Goal: Contribute content: Add original content to the website for others to see

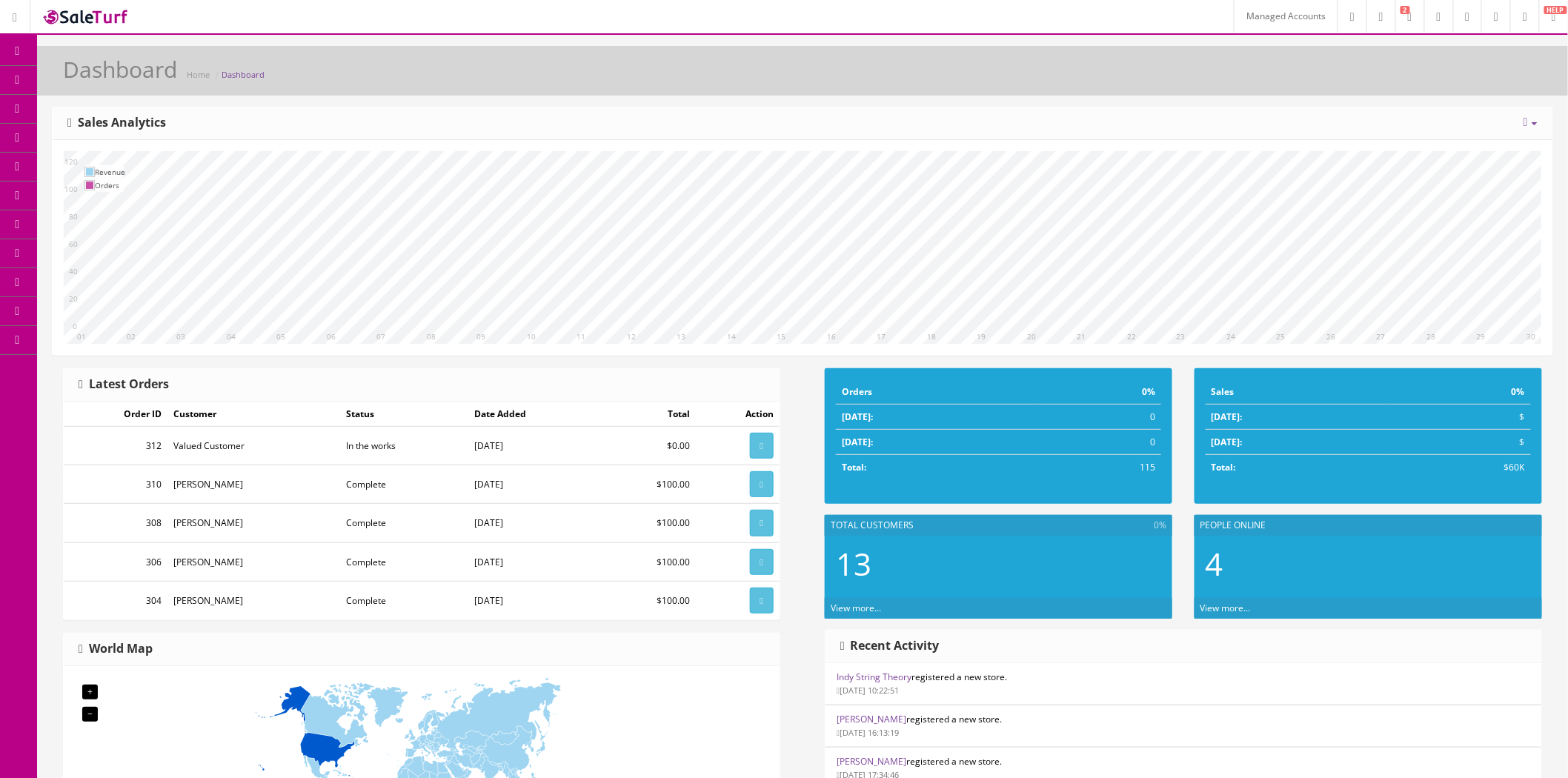
click at [104, 160] on span "Blog" at bounding box center [97, 167] width 19 height 13
click at [134, 194] on span "Articles" at bounding box center [119, 195] width 31 height 13
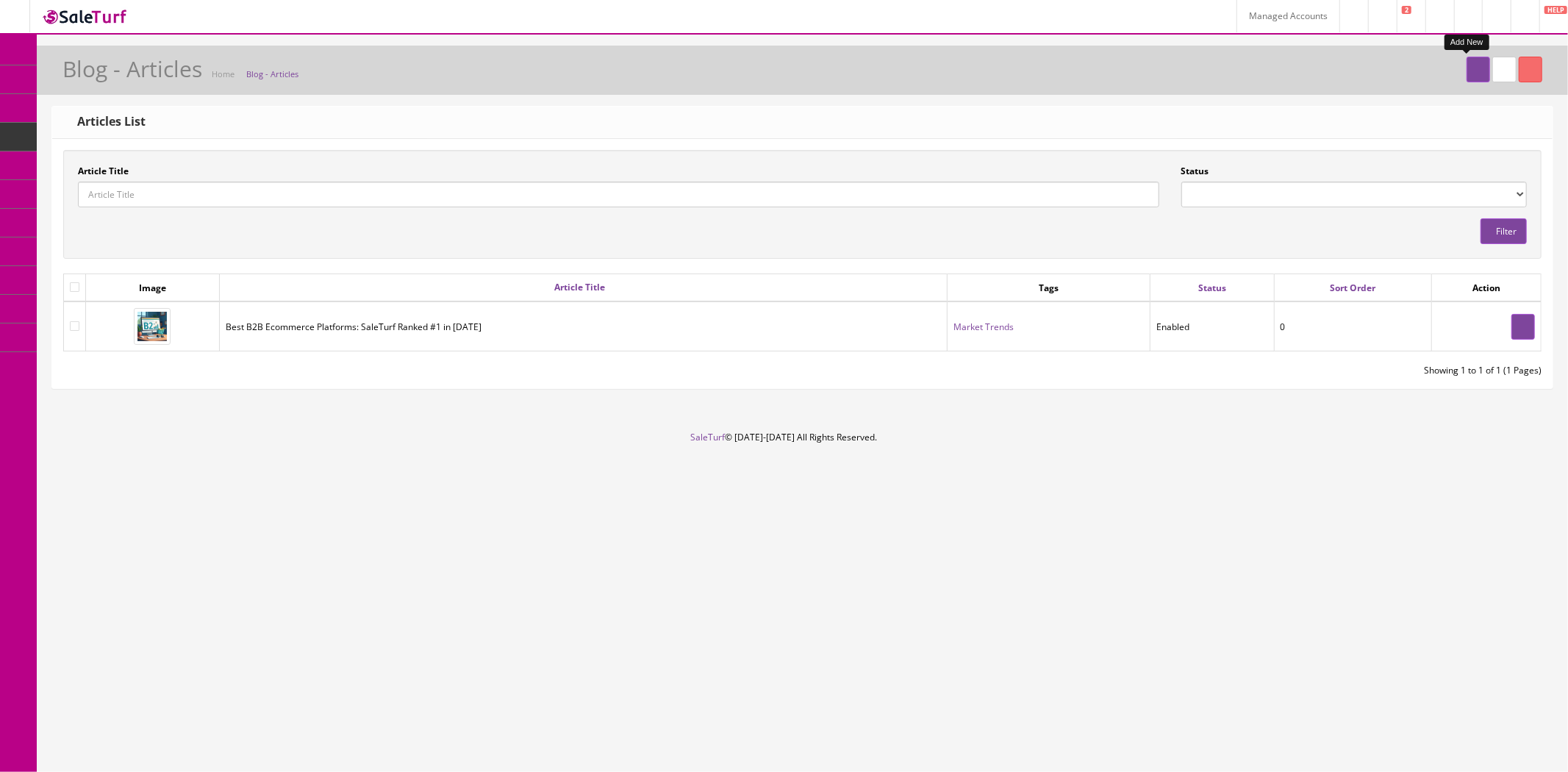
click at [1477, 66] on icon at bounding box center [1478, 69] width 3 height 9
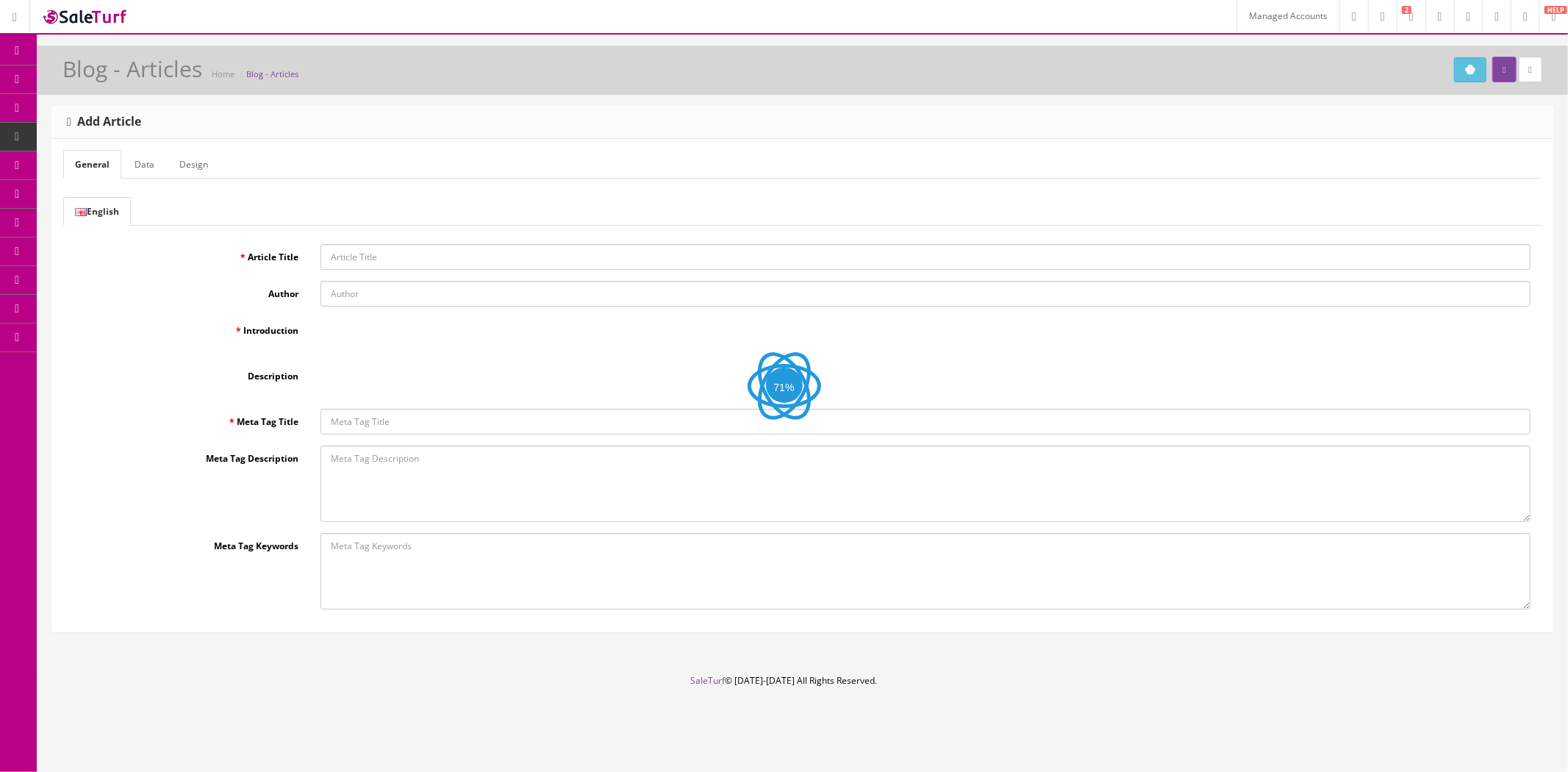
click at [1457, 75] on button "Open AI Assistant" at bounding box center [1470, 70] width 32 height 25
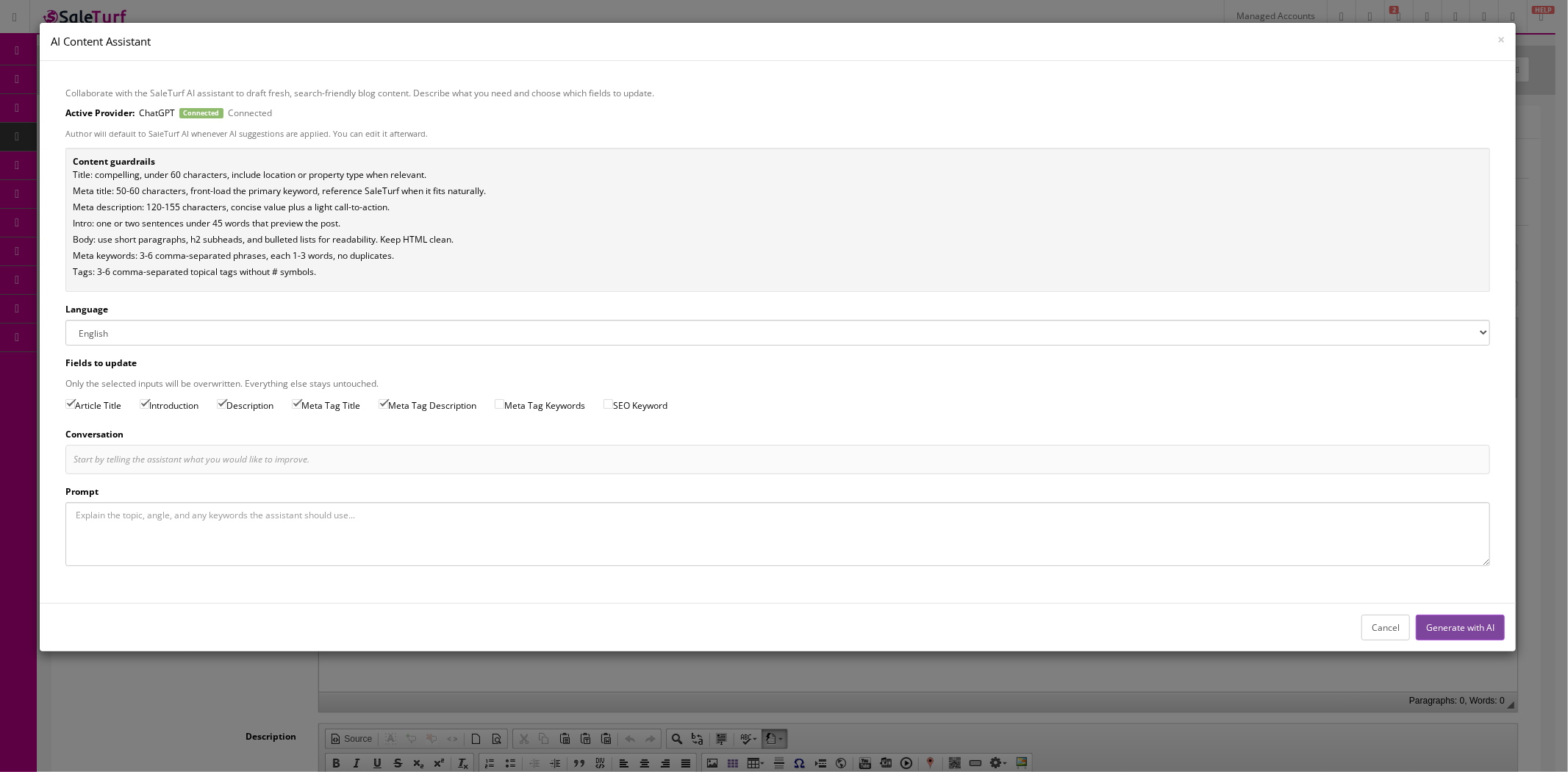
click at [339, 533] on textarea "Prompt" at bounding box center [777, 534] width 1425 height 64
click at [504, 402] on input "Meta Tag Keywords" at bounding box center [499, 404] width 9 height 9
checkbox input "true"
click at [613, 405] on input "SEO Keyword" at bounding box center [608, 404] width 9 height 9
checkbox input "true"
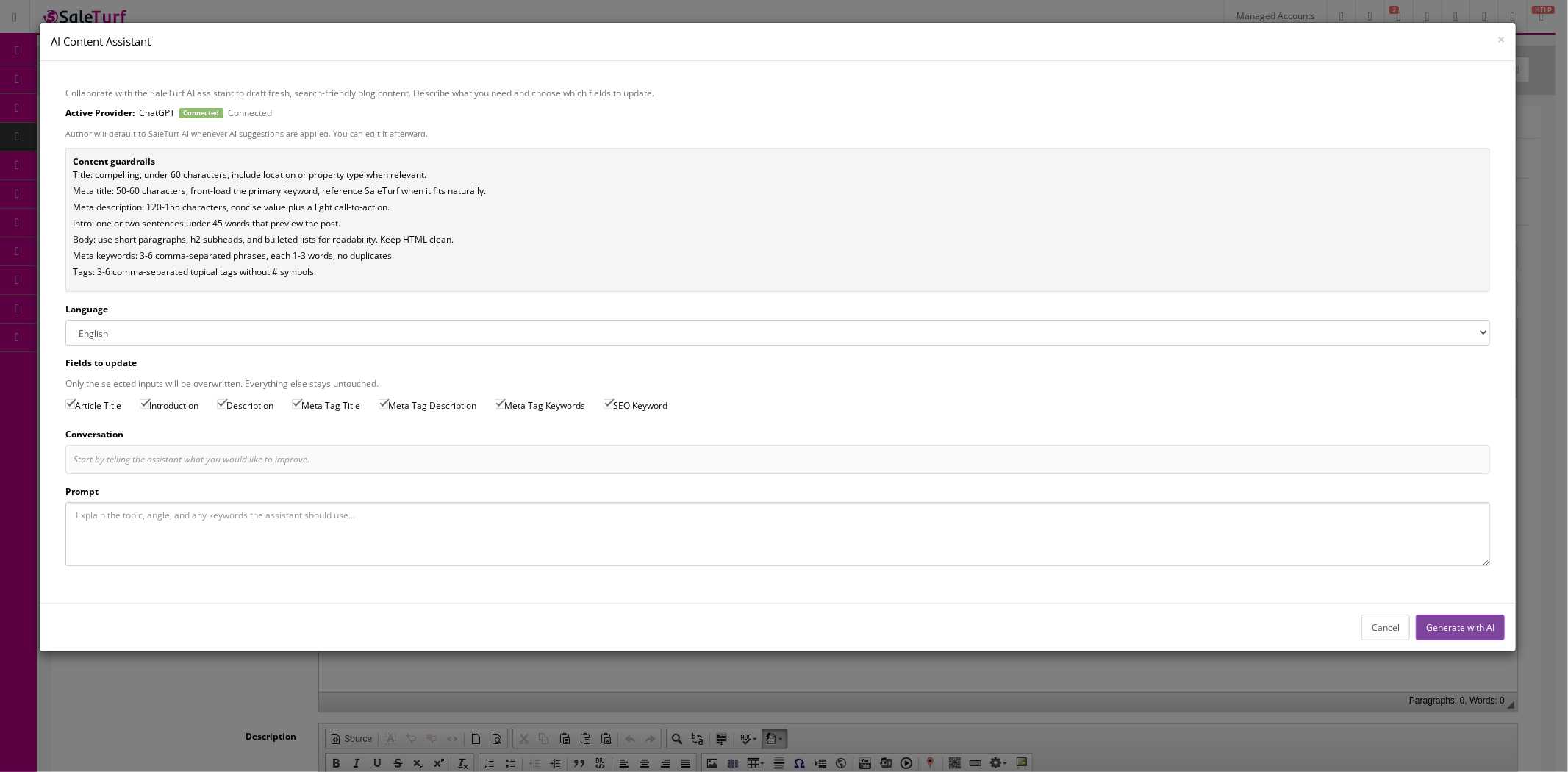
click at [534, 523] on textarea "Prompt" at bounding box center [777, 534] width 1425 height 64
type textarea "Make me a blog article about tending practices when it comes to eBay and Amazon…"
click at [1476, 618] on button "Generate with AI" at bounding box center [1460, 627] width 89 height 26
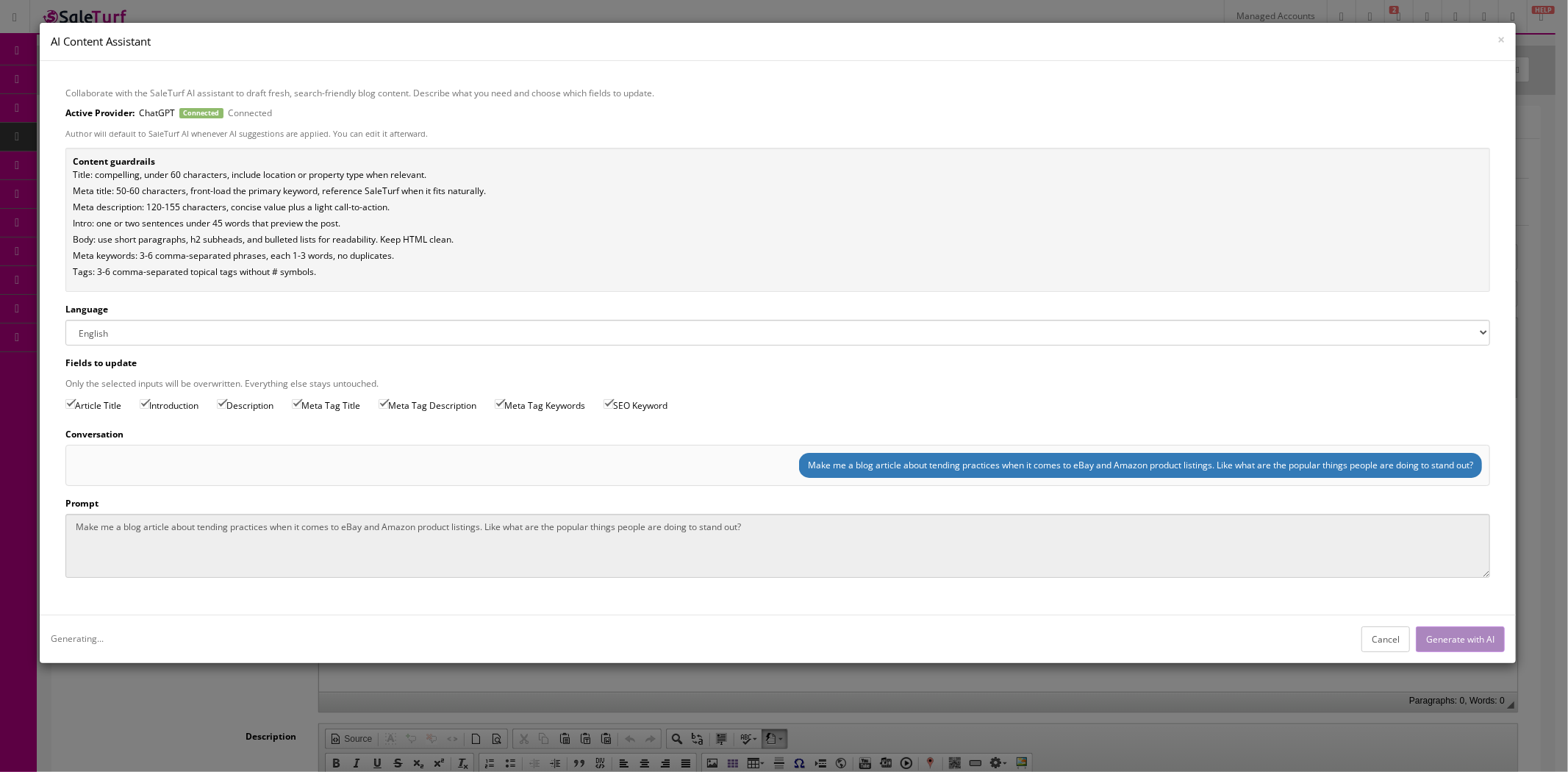
type input "Amazon & eBay Listings: Trending Tactics to Stand Out"
type input "SaleTurf AI"
type input "Amazon & eBay Listings: Trending Ways to Stand Out"
type textarea "Discover proven ways to make Amazon and eBay listings stand out—smart keywords,…"
type textarea "amazon listings, ebay seo, keyword research, product images, a+ content, pricin…"
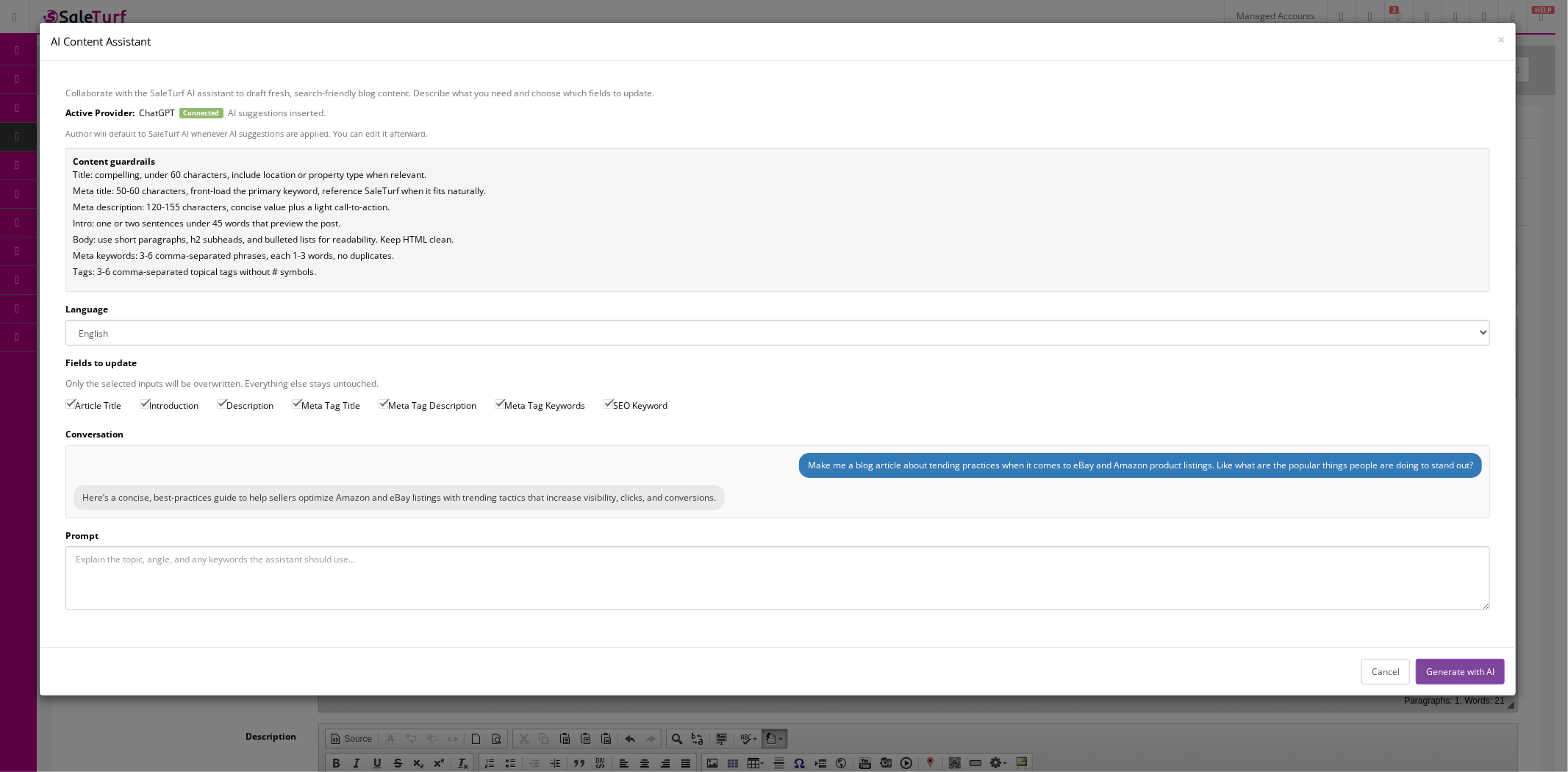
click at [1495, 37] on h4 "AI Content Assistant" at bounding box center [777, 41] width 1454 height 16
click at [1499, 35] on span "×" at bounding box center [1500, 39] width 7 height 18
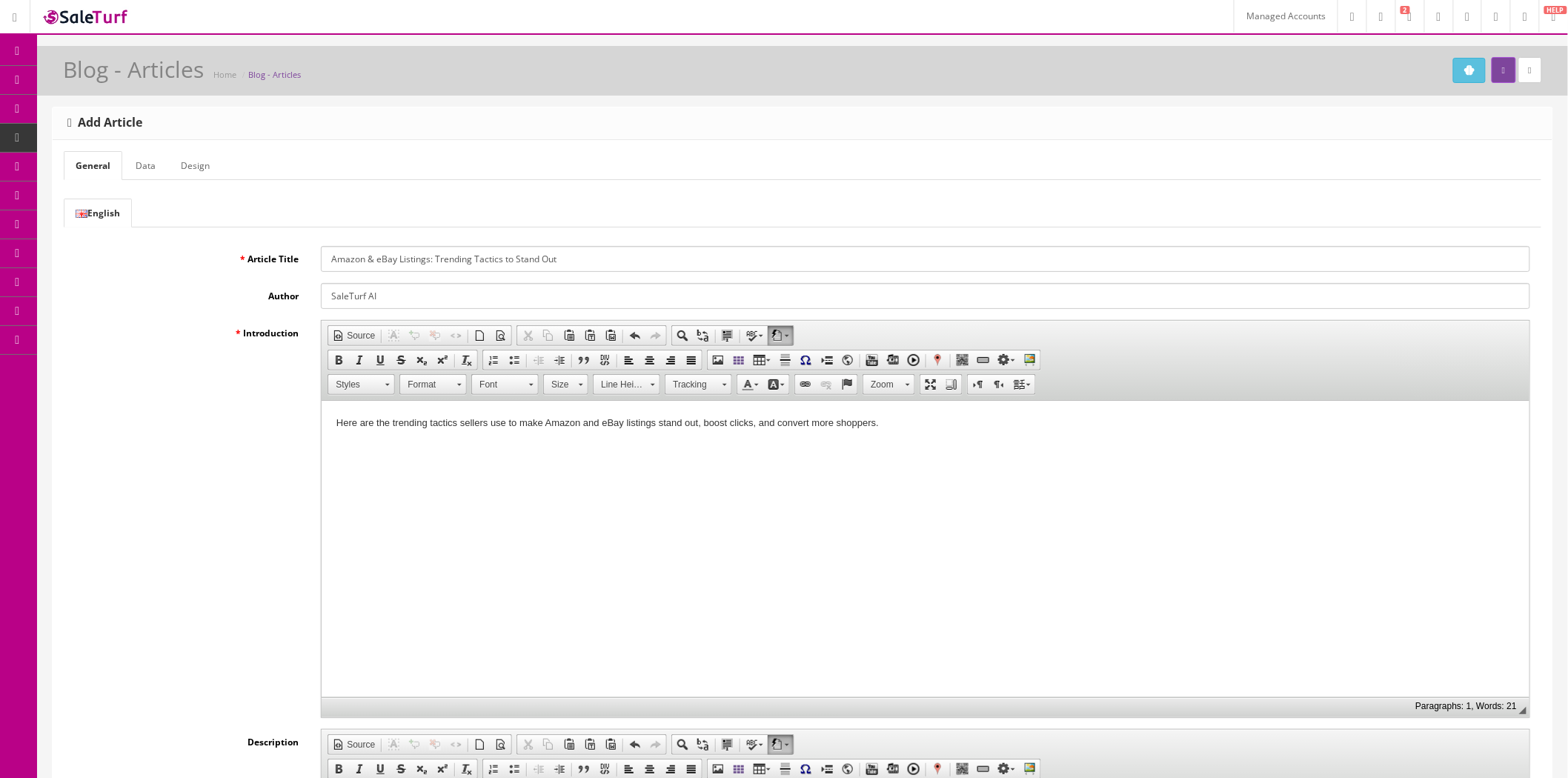
click at [483, 263] on input "Amazon & eBay Listings: Trending Tactics to Stand Out" at bounding box center [925, 259] width 1210 height 26
click at [142, 169] on link "Data" at bounding box center [145, 165] width 44 height 29
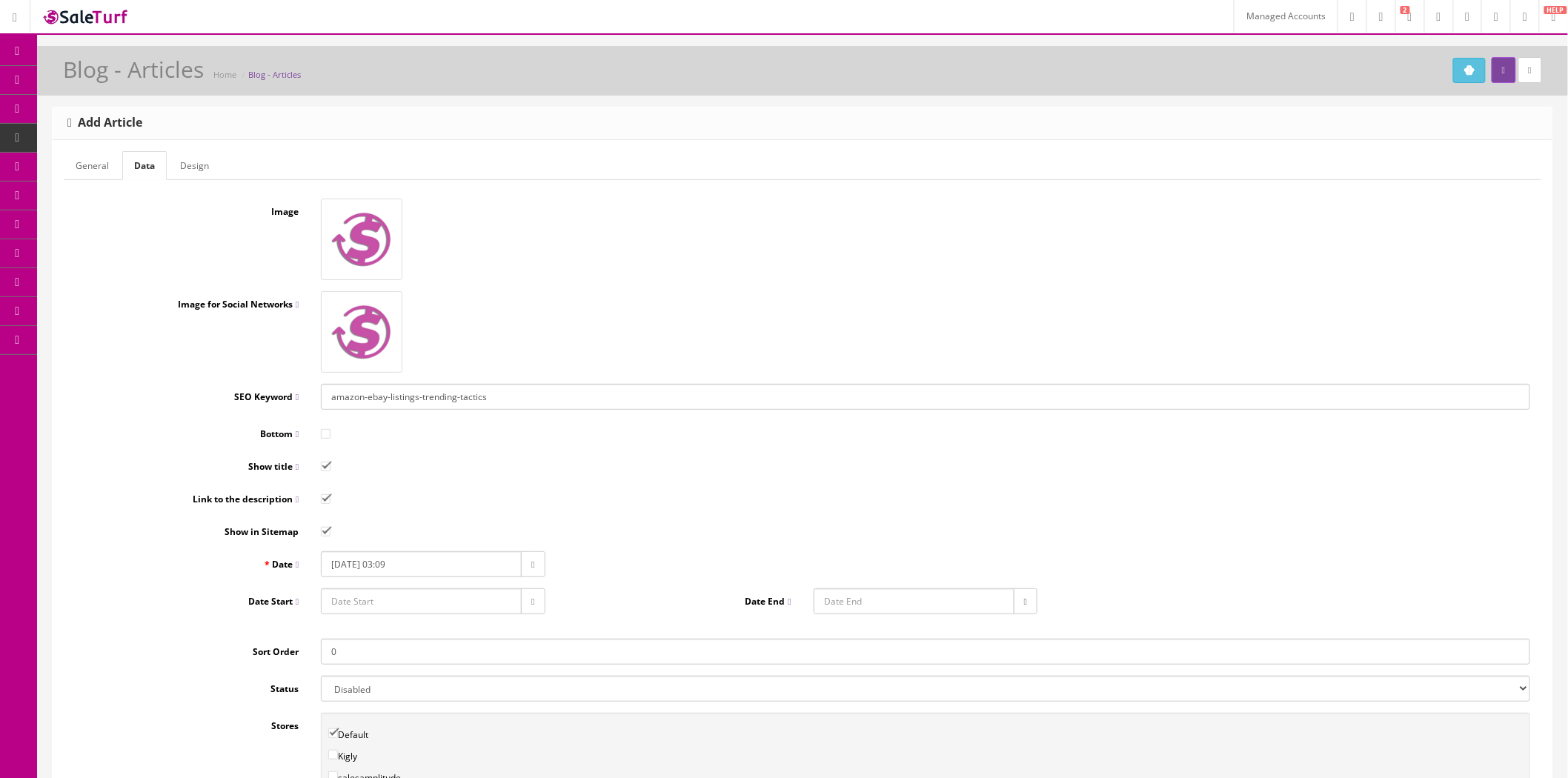
click at [356, 244] on img at bounding box center [362, 239] width 74 height 74
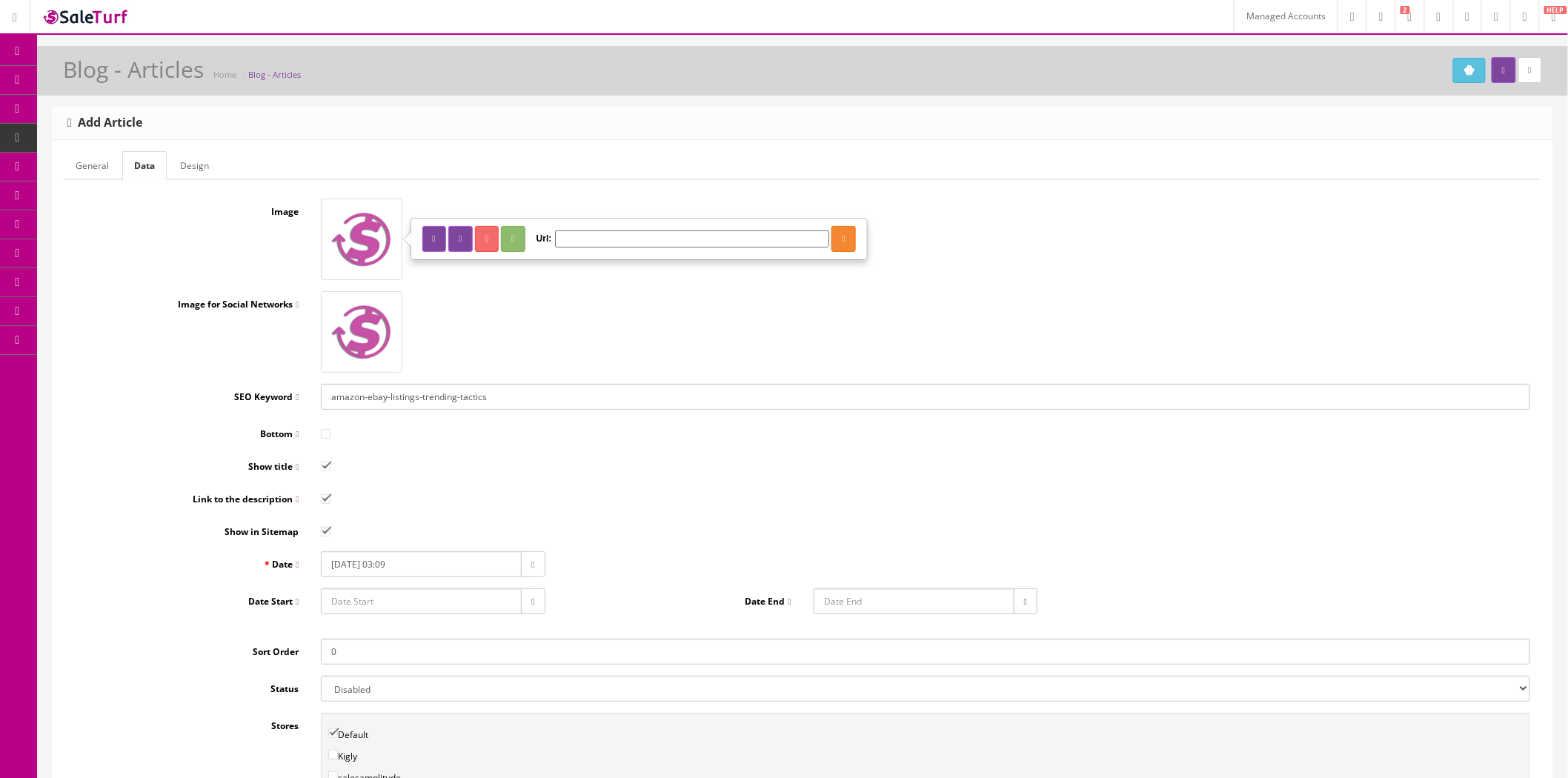
click at [472, 240] on button "button" at bounding box center [460, 239] width 24 height 26
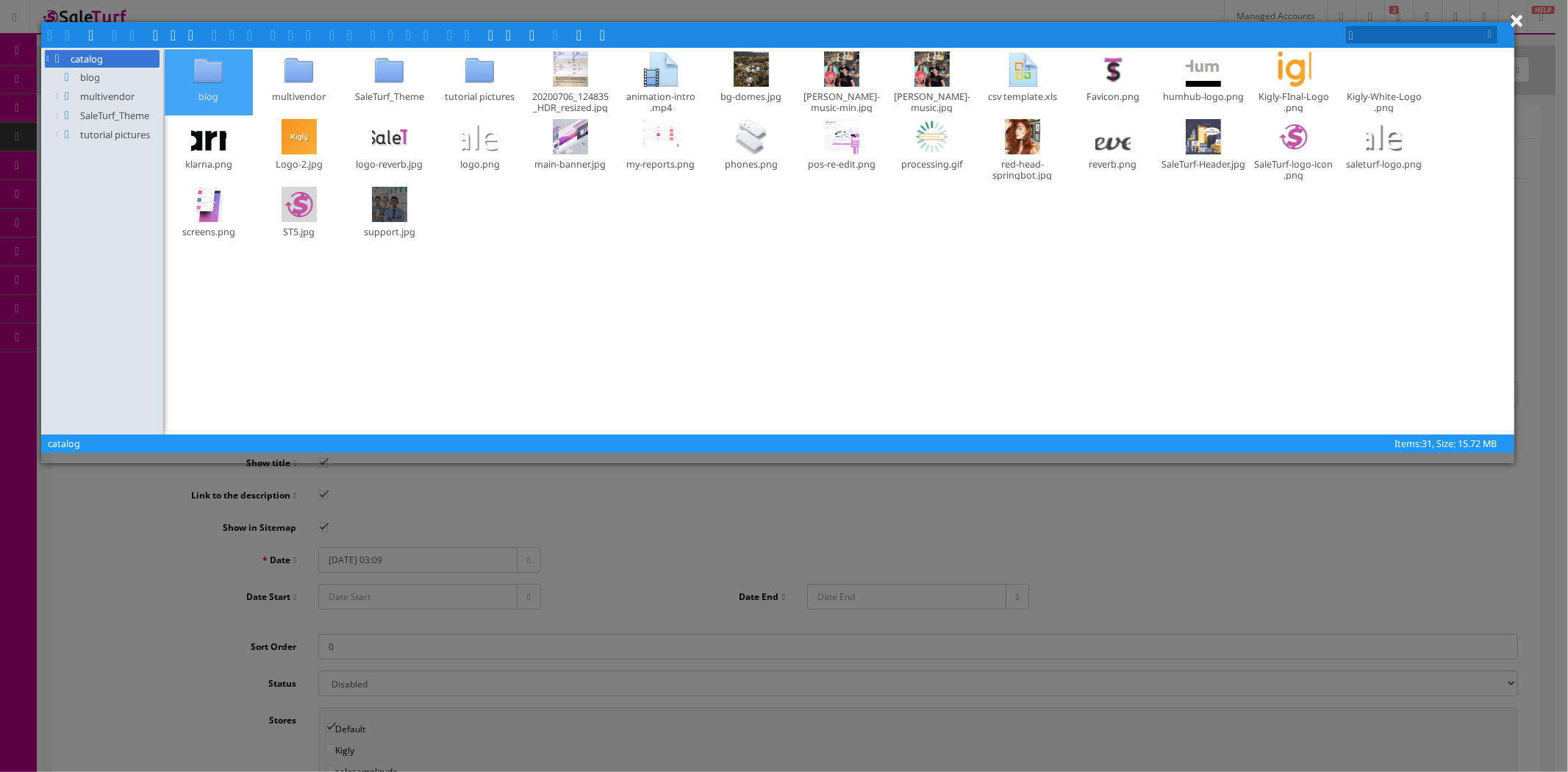
click at [225, 100] on div "blog" at bounding box center [208, 97] width 87 height 12
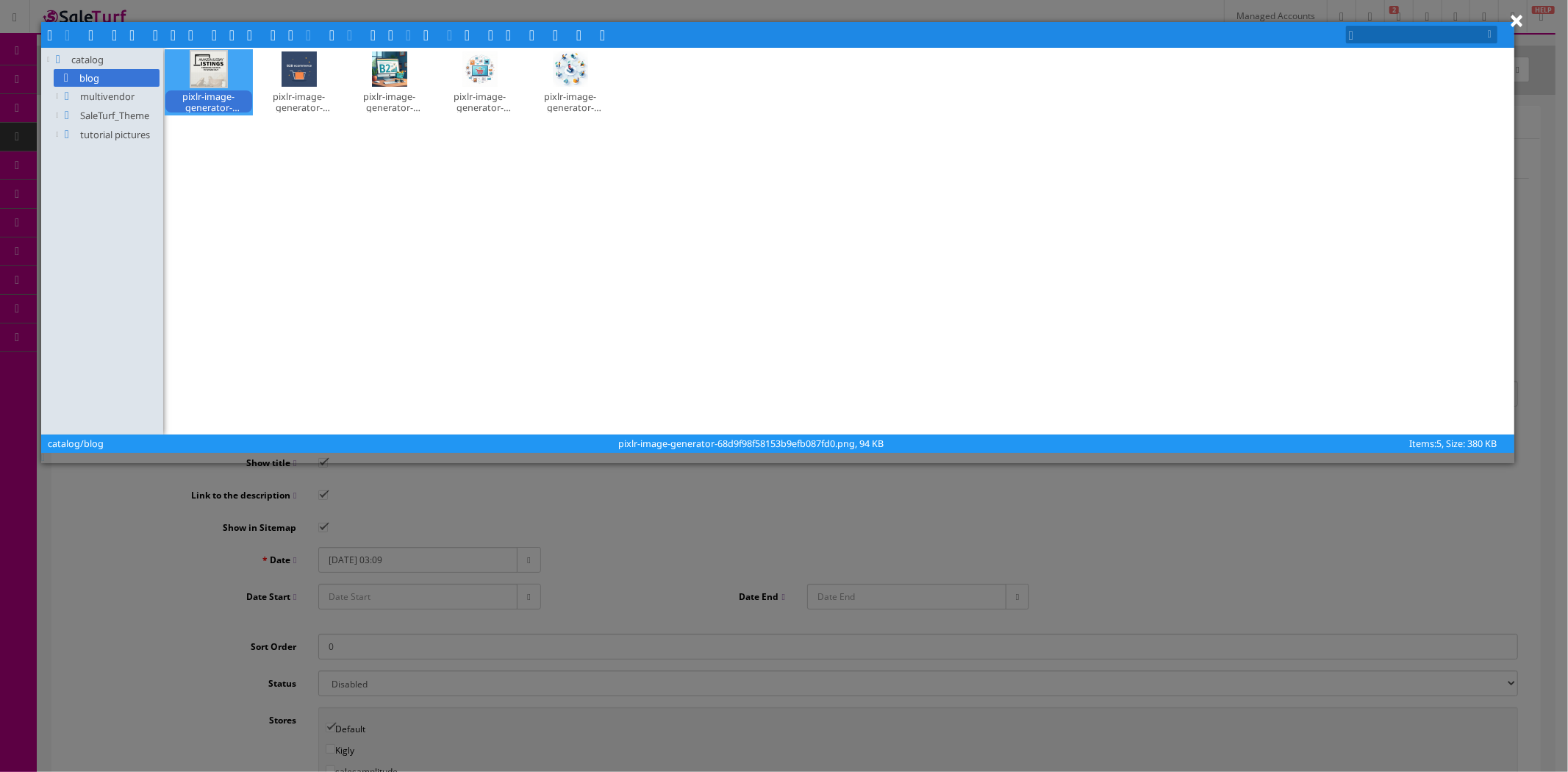
click at [211, 70] on div at bounding box center [208, 69] width 35 height 35
click at [257, 31] on span at bounding box center [253, 34] width 12 height 12
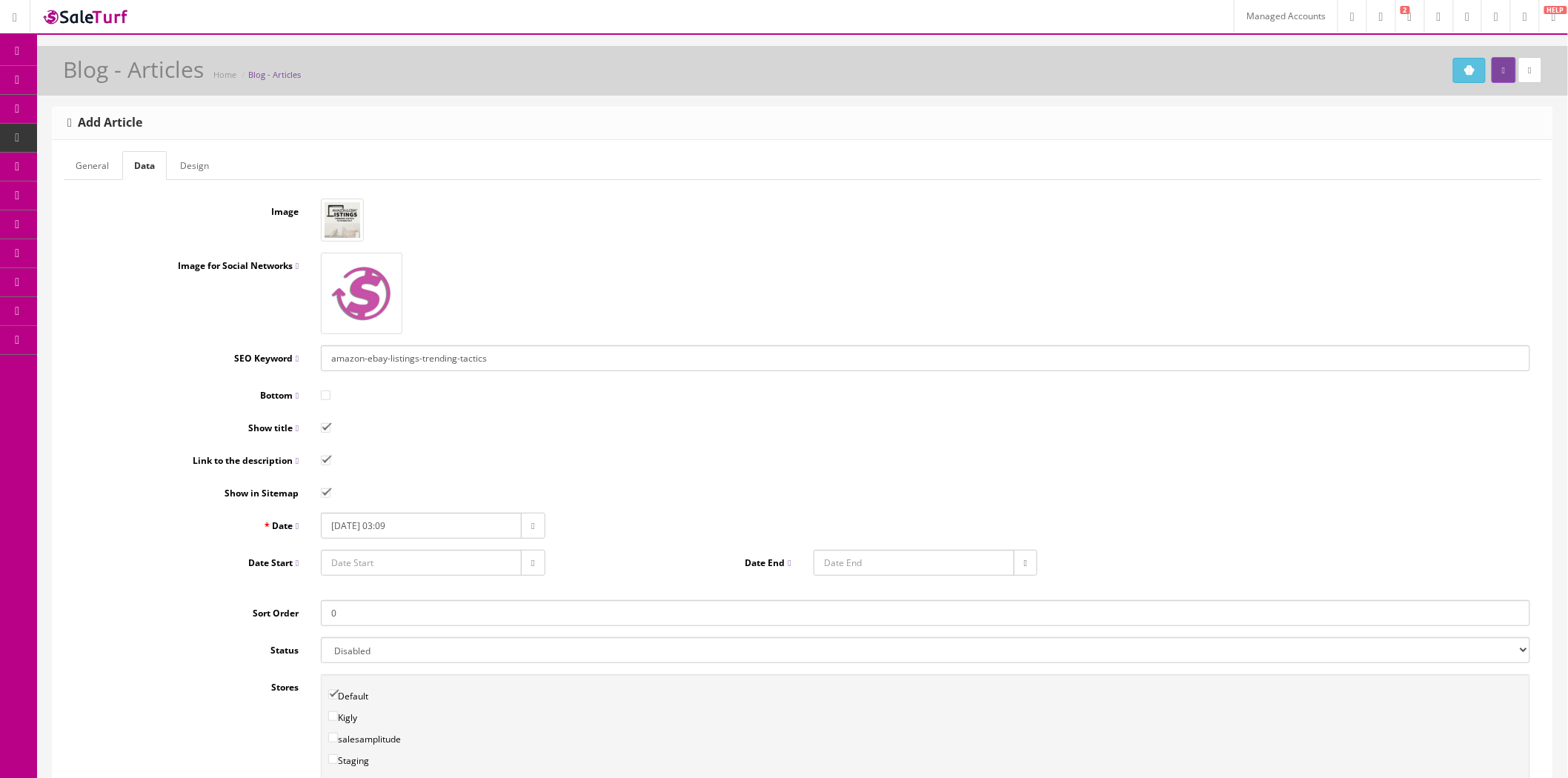
click at [354, 282] on img at bounding box center [362, 293] width 74 height 74
click at [460, 295] on button "button" at bounding box center [460, 292] width 24 height 26
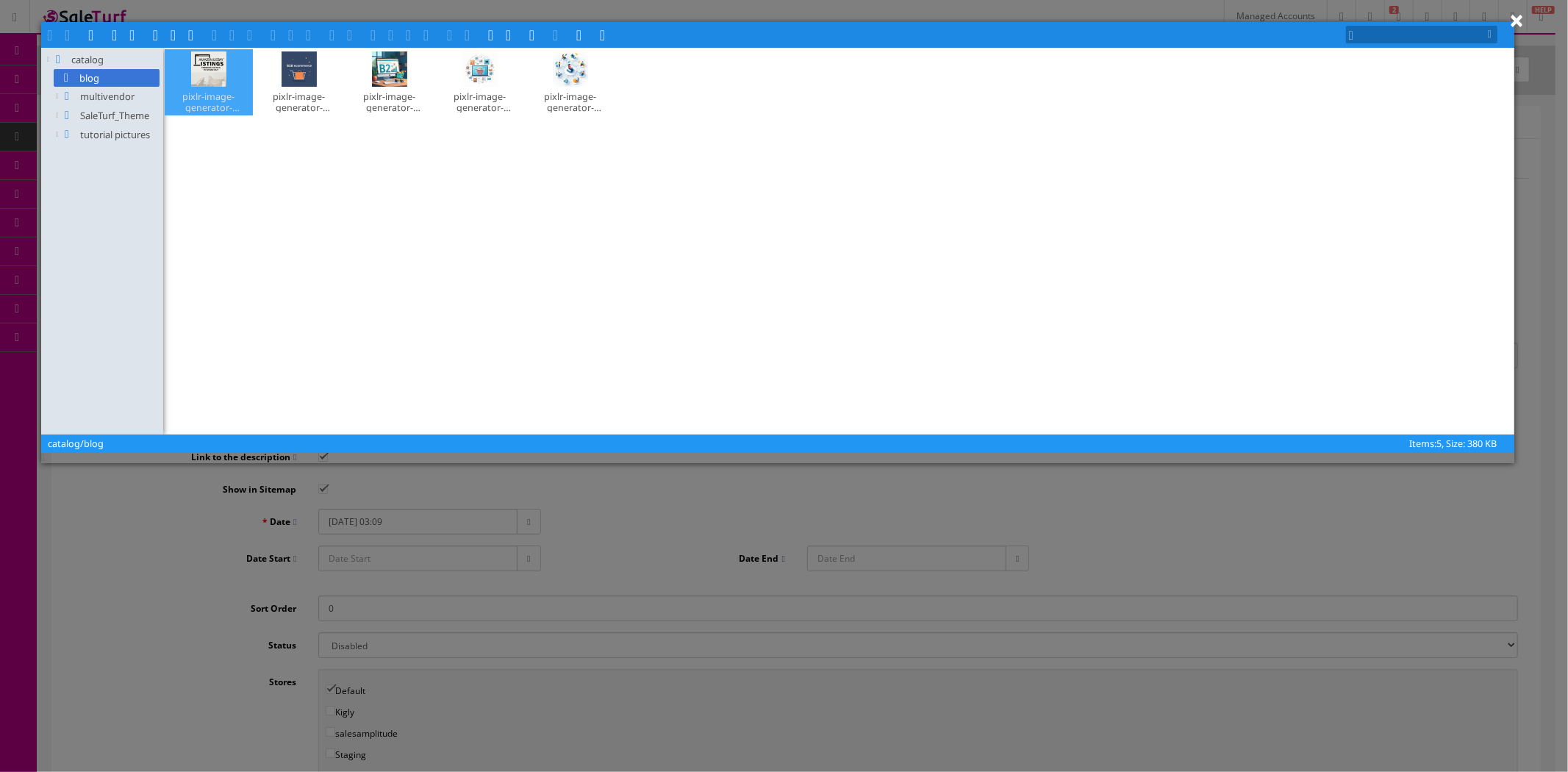
click at [214, 77] on div at bounding box center [208, 69] width 35 height 35
click at [254, 32] on span at bounding box center [253, 34] width 12 height 12
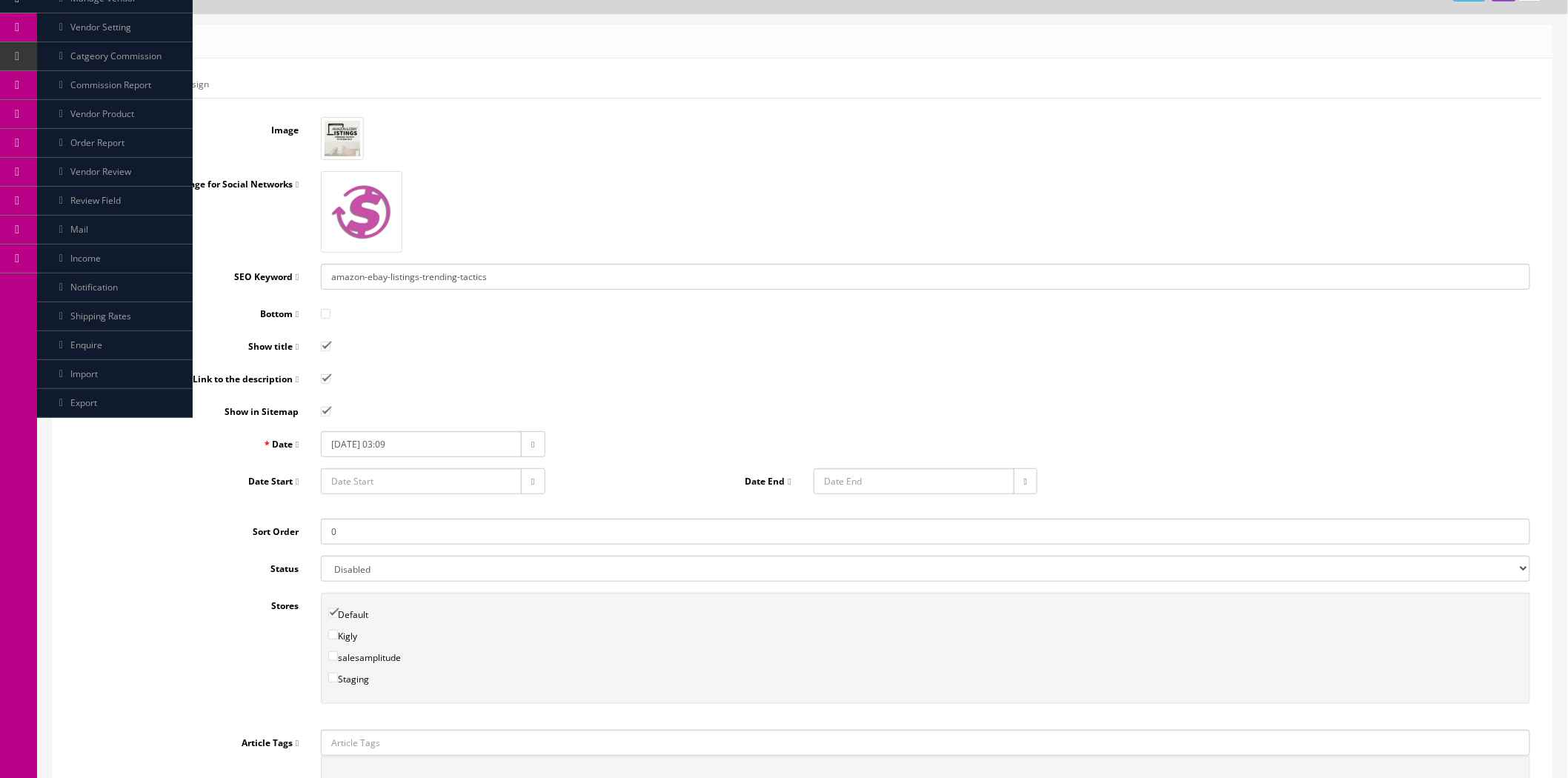
scroll to position [247, 0]
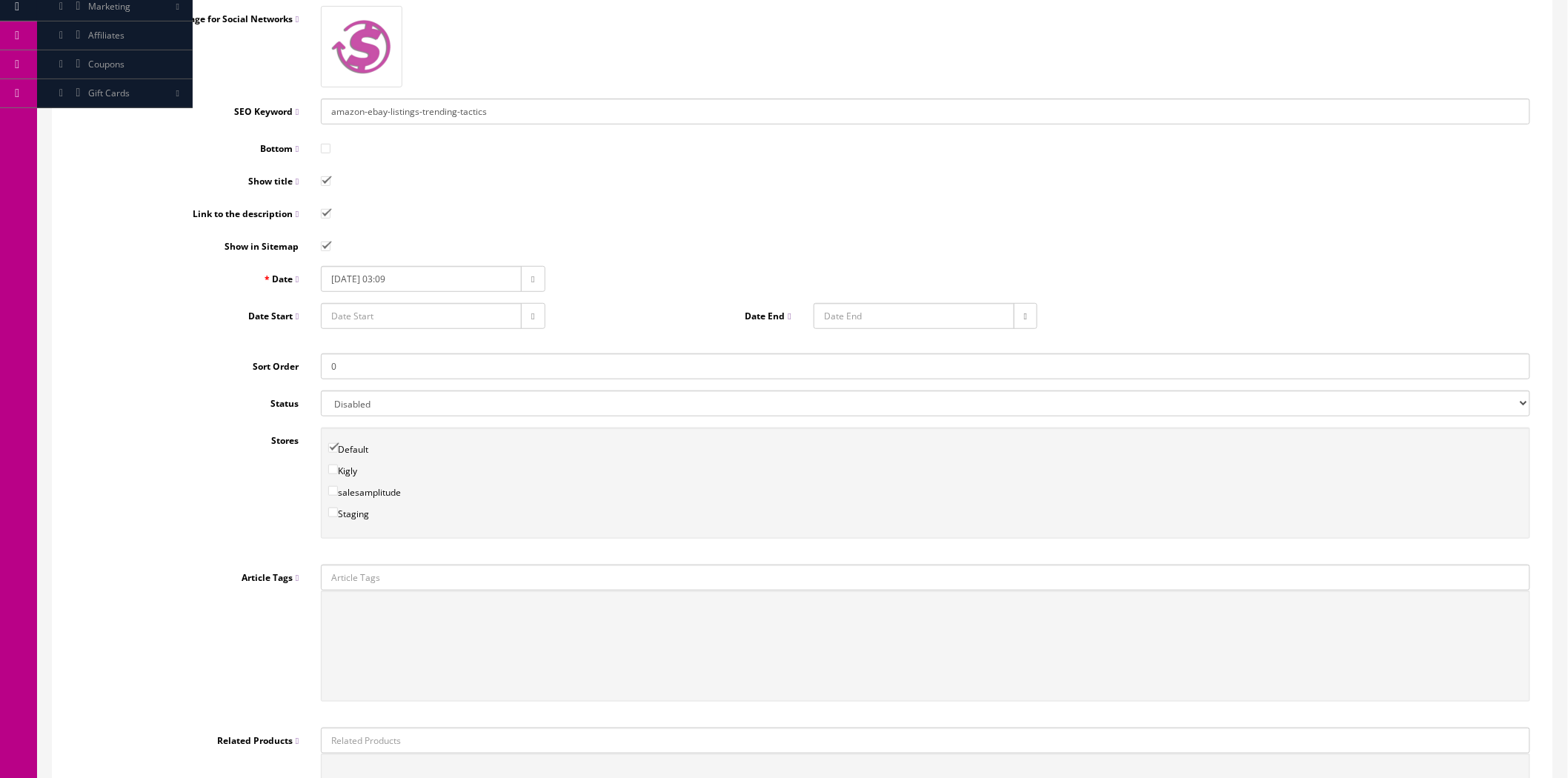
click at [376, 578] on input "Article Tags" at bounding box center [925, 577] width 1210 height 26
click at [379, 621] on link "Market Trends" at bounding box center [380, 623] width 117 height 17
click at [398, 580] on input "Article Tags" at bounding box center [925, 577] width 1210 height 26
click at [426, 552] on div "Image Image for Social Networks SEO Keyword amazon-ebay-listings-trending-tacti…" at bounding box center [802, 416] width 1478 height 927
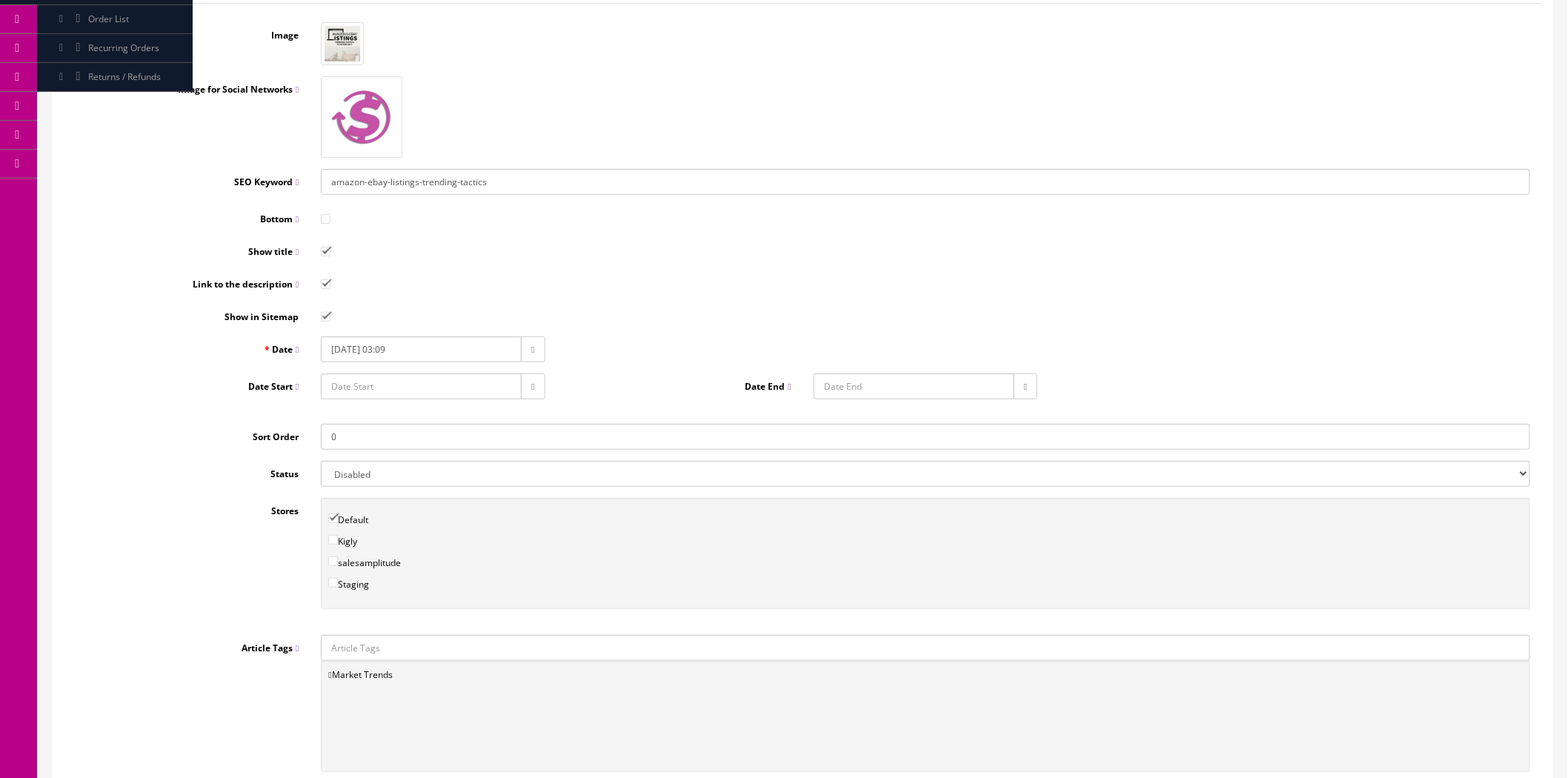
scroll to position [411, 0]
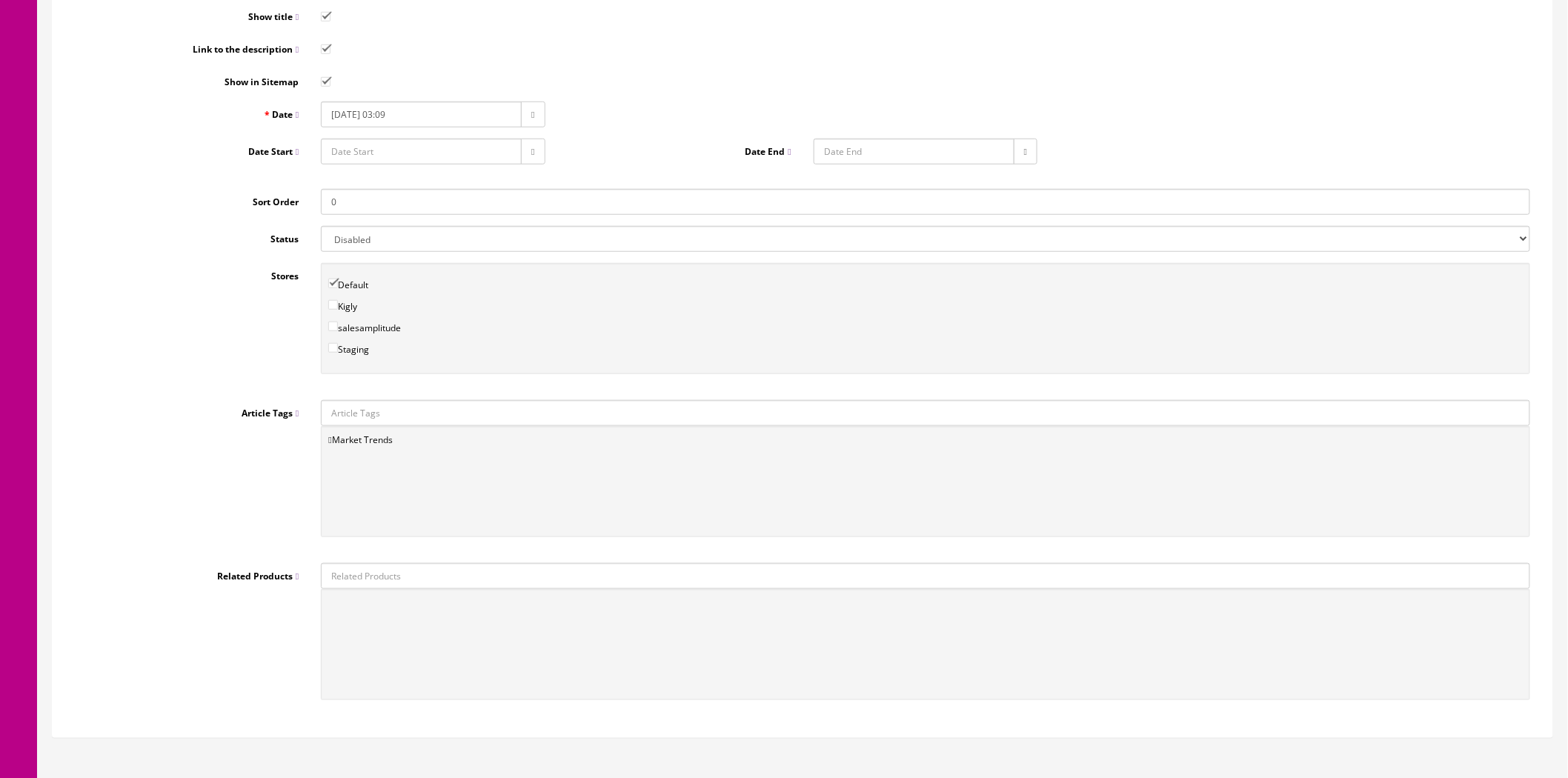
click at [428, 409] on input "Article Tags" at bounding box center [925, 413] width 1210 height 26
click at [404, 435] on link "Guides & Playbooks" at bounding box center [380, 441] width 117 height 17
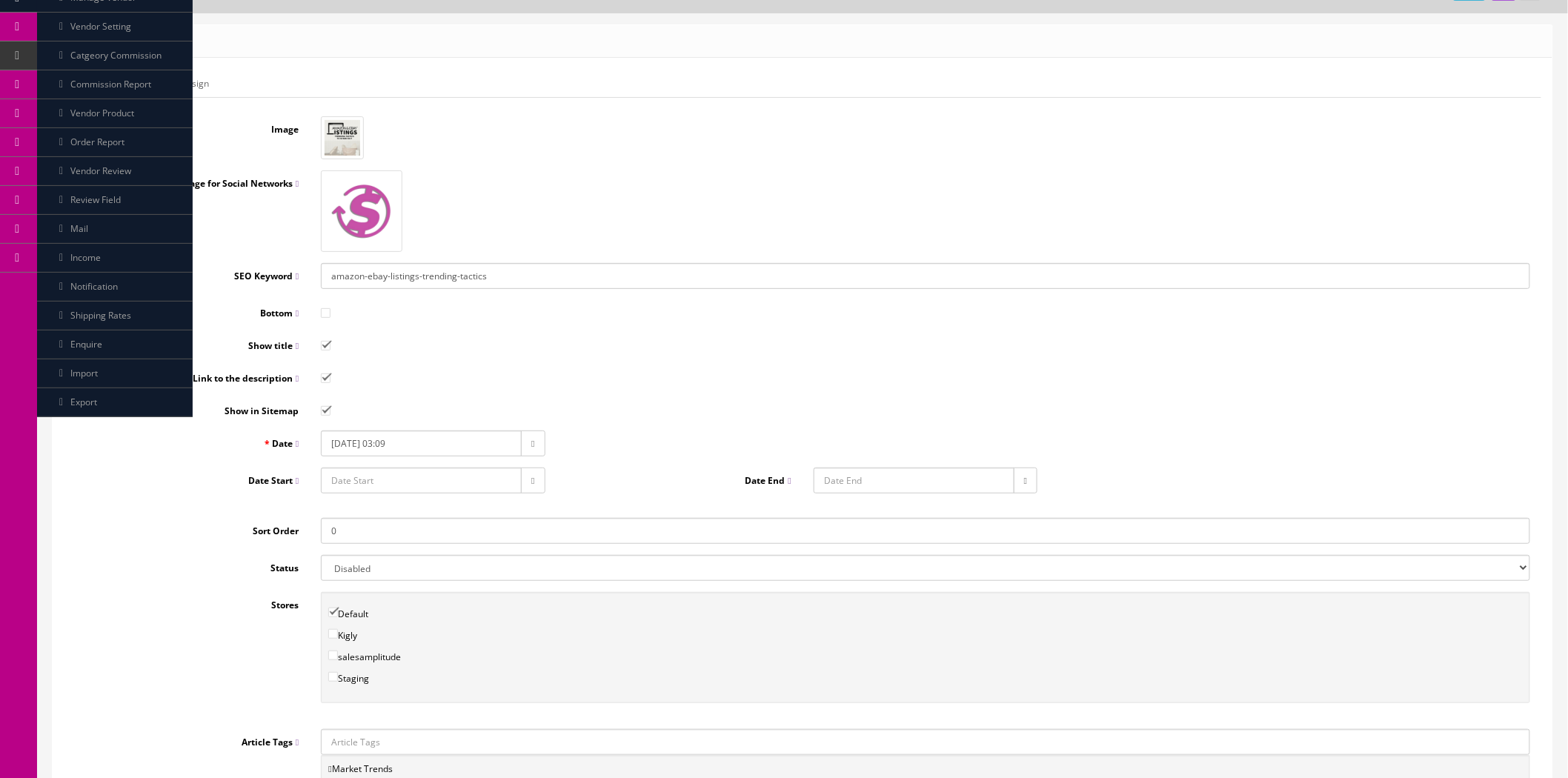
scroll to position [0, 0]
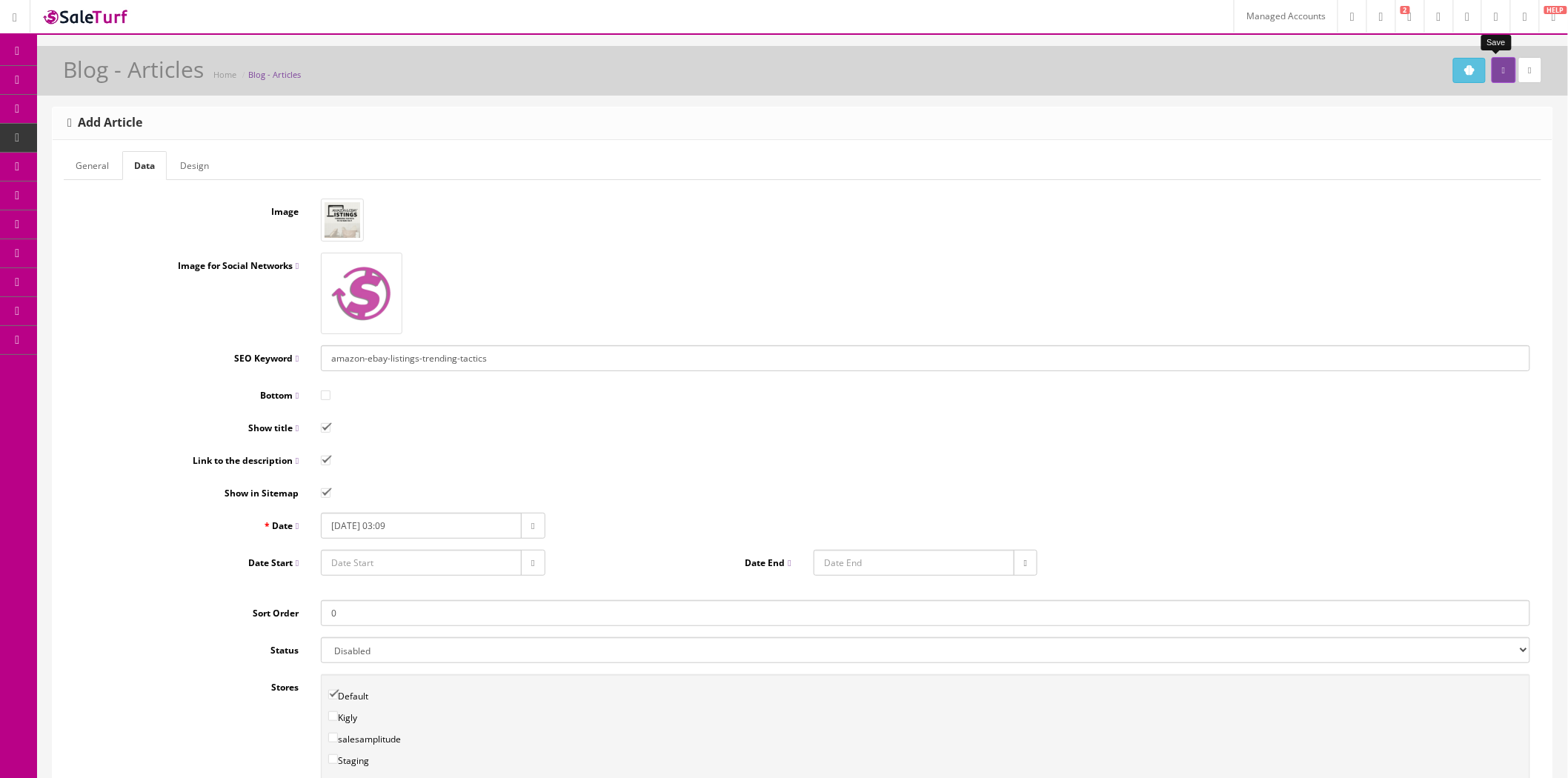
click at [1493, 76] on button "submit" at bounding box center [1504, 70] width 24 height 26
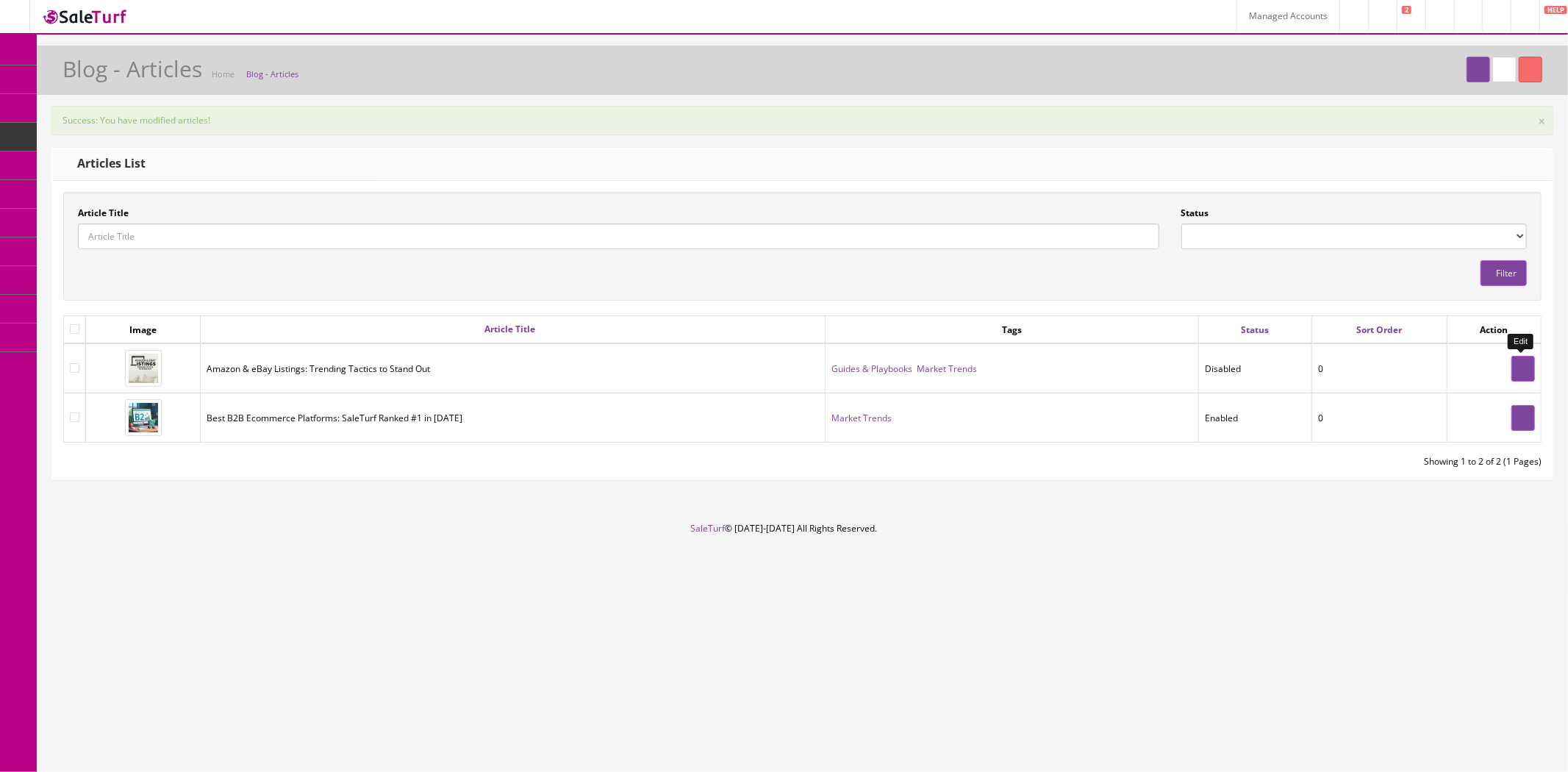
click at [1516, 363] on link at bounding box center [1523, 368] width 23 height 26
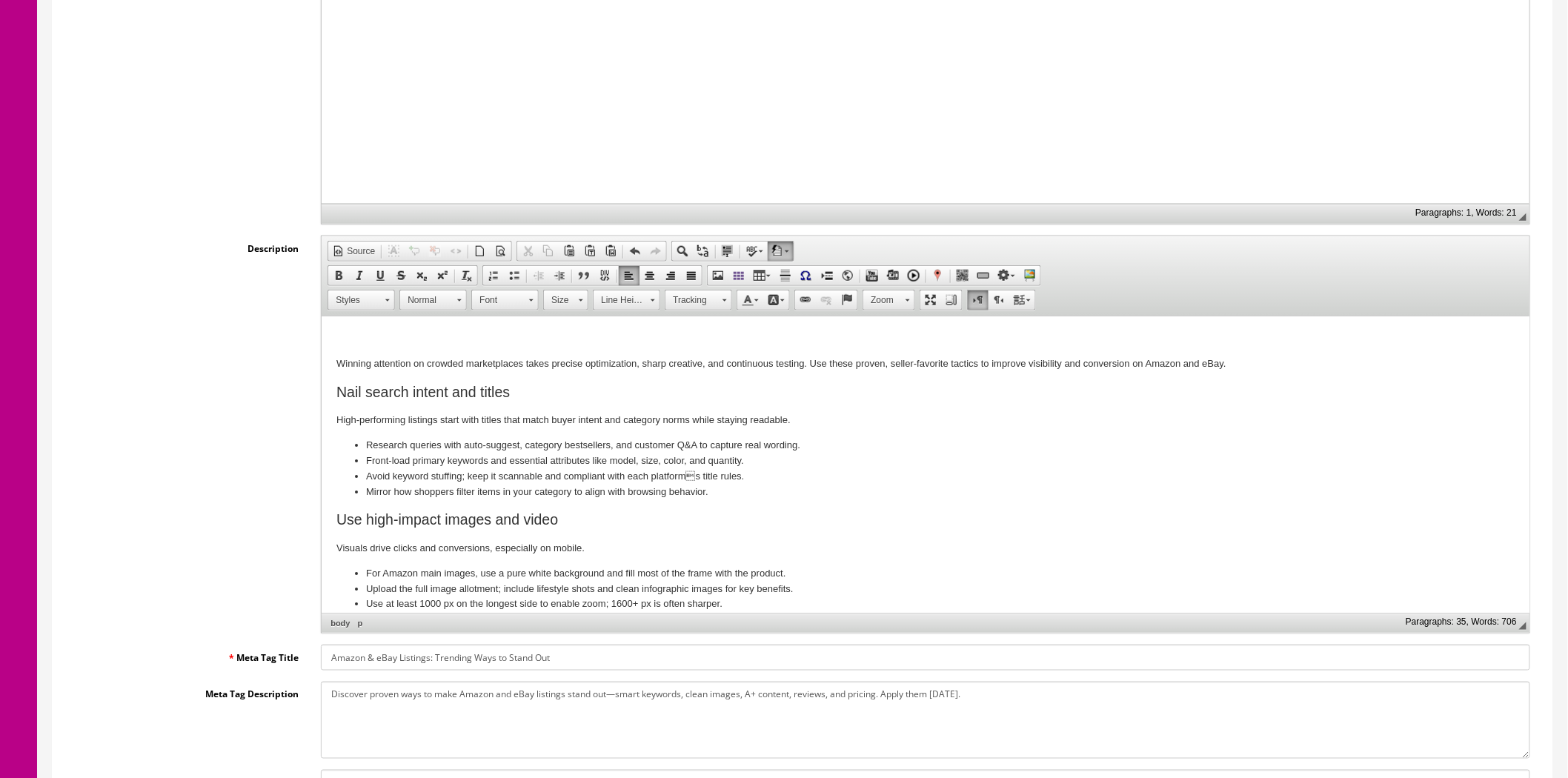
click at [384, 334] on p at bounding box center [925, 339] width 1178 height 16
click at [718, 278] on span at bounding box center [718, 275] width 12 height 12
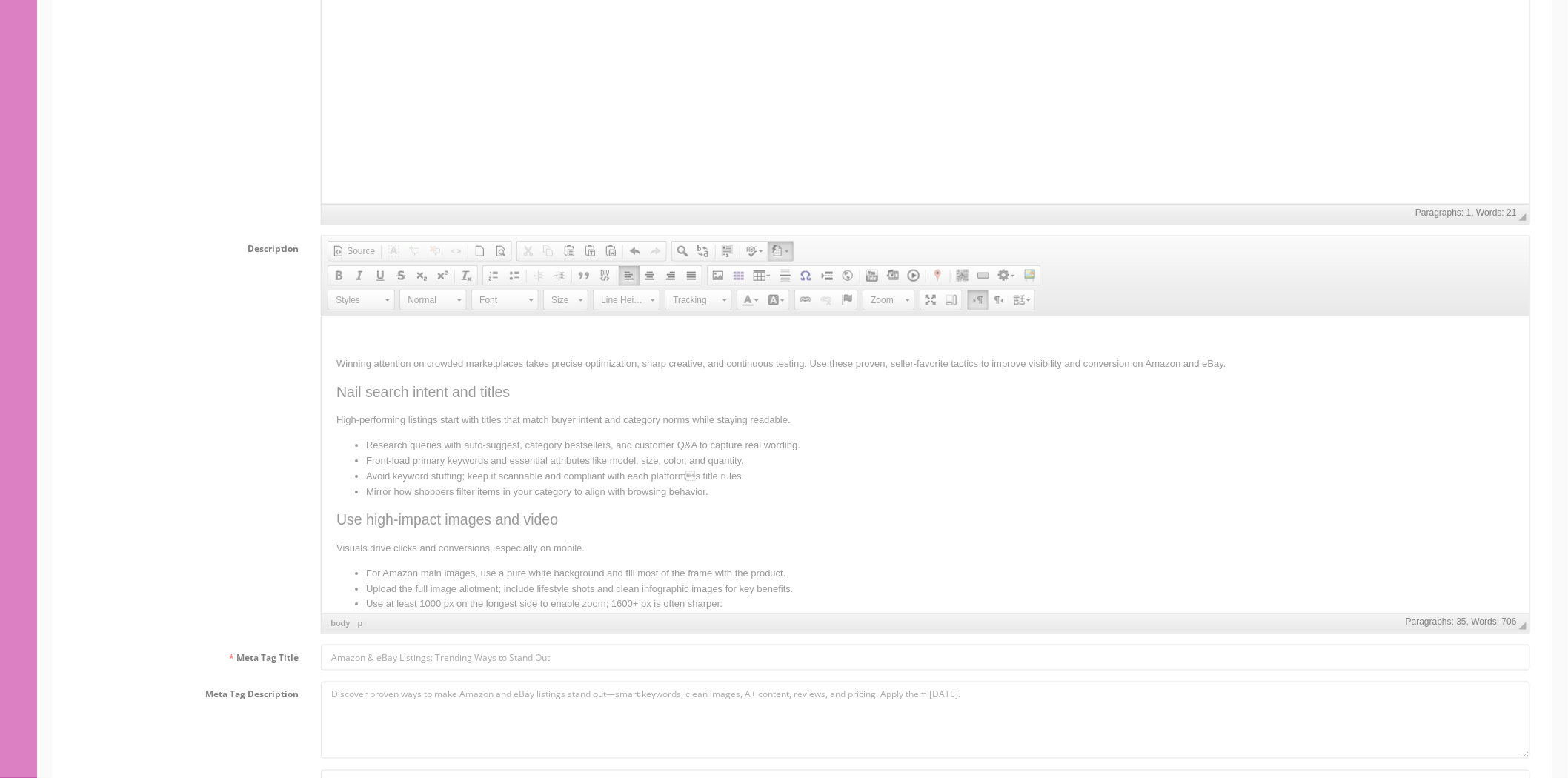
radio input "true"
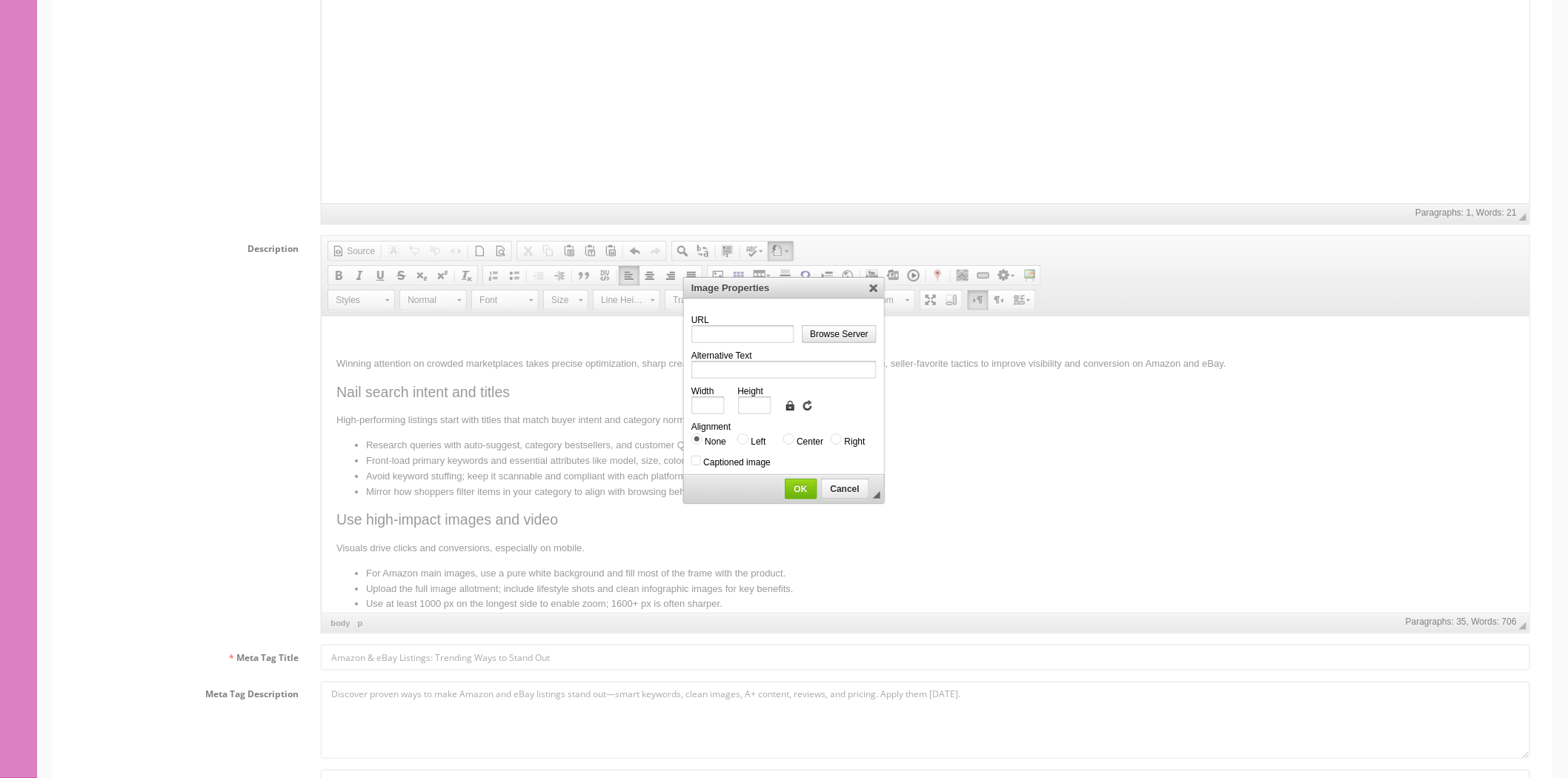
click at [828, 325] on link "Browse Server" at bounding box center [839, 334] width 75 height 18
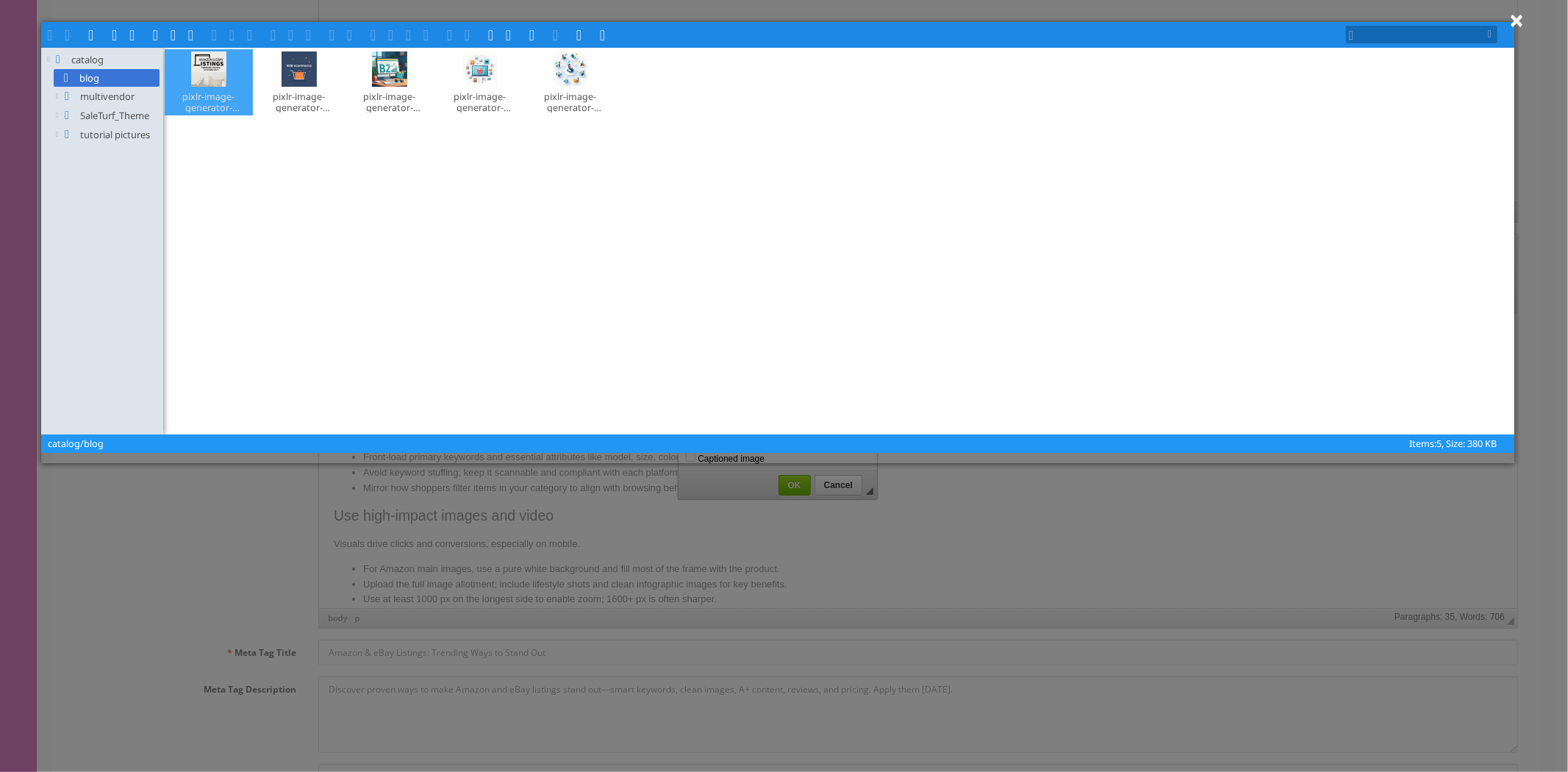
click at [189, 69] on div "pixlr-image-generator-68d9f98f58153b9efb087fd0​.png" at bounding box center [208, 82] width 88 height 66
click at [250, 34] on span at bounding box center [253, 34] width 12 height 12
type input "https://www.saleturf.com/image/catalog/blog/pixlr-image-generator-68d9f98f58153…"
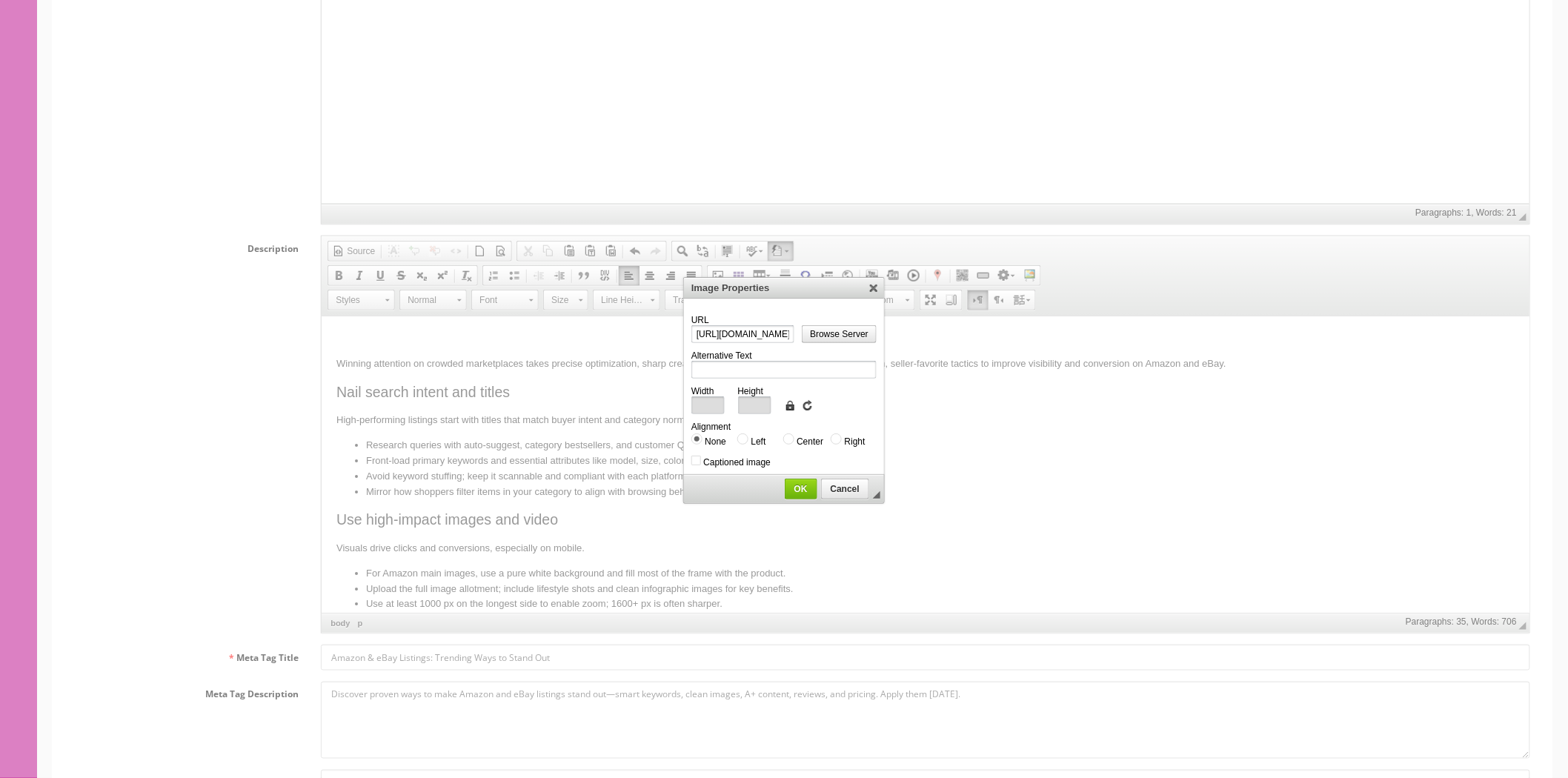
type input "1024"
drag, startPoint x: 786, startPoint y: 434, endPoint x: 787, endPoint y: 442, distance: 8.1
click at [786, 434] on input "Center" at bounding box center [788, 439] width 11 height 11
radio input "true"
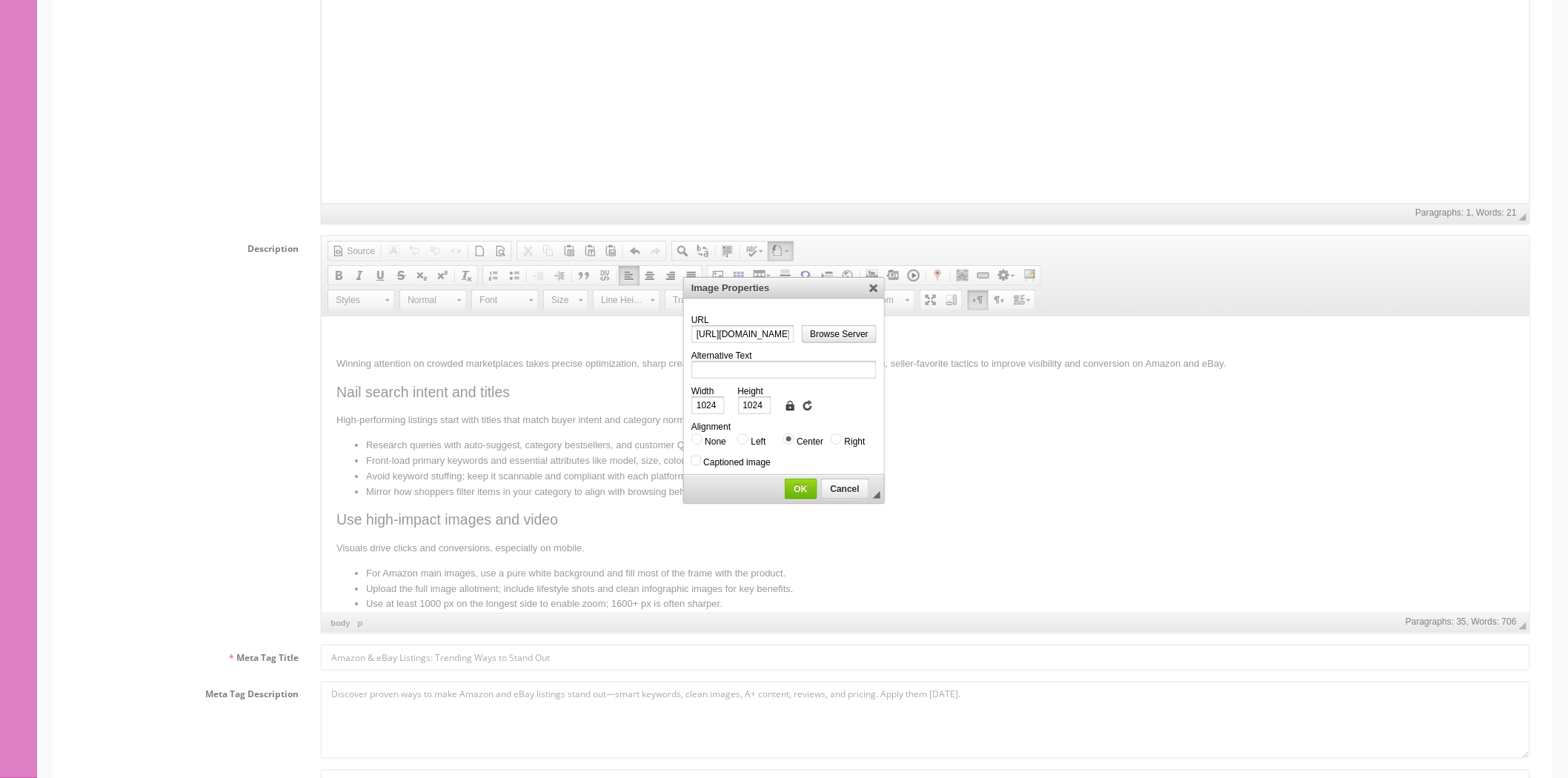
click at [746, 437] on input "Left" at bounding box center [743, 439] width 11 height 11
radio input "true"
click at [803, 485] on span "OK" at bounding box center [801, 489] width 31 height 10
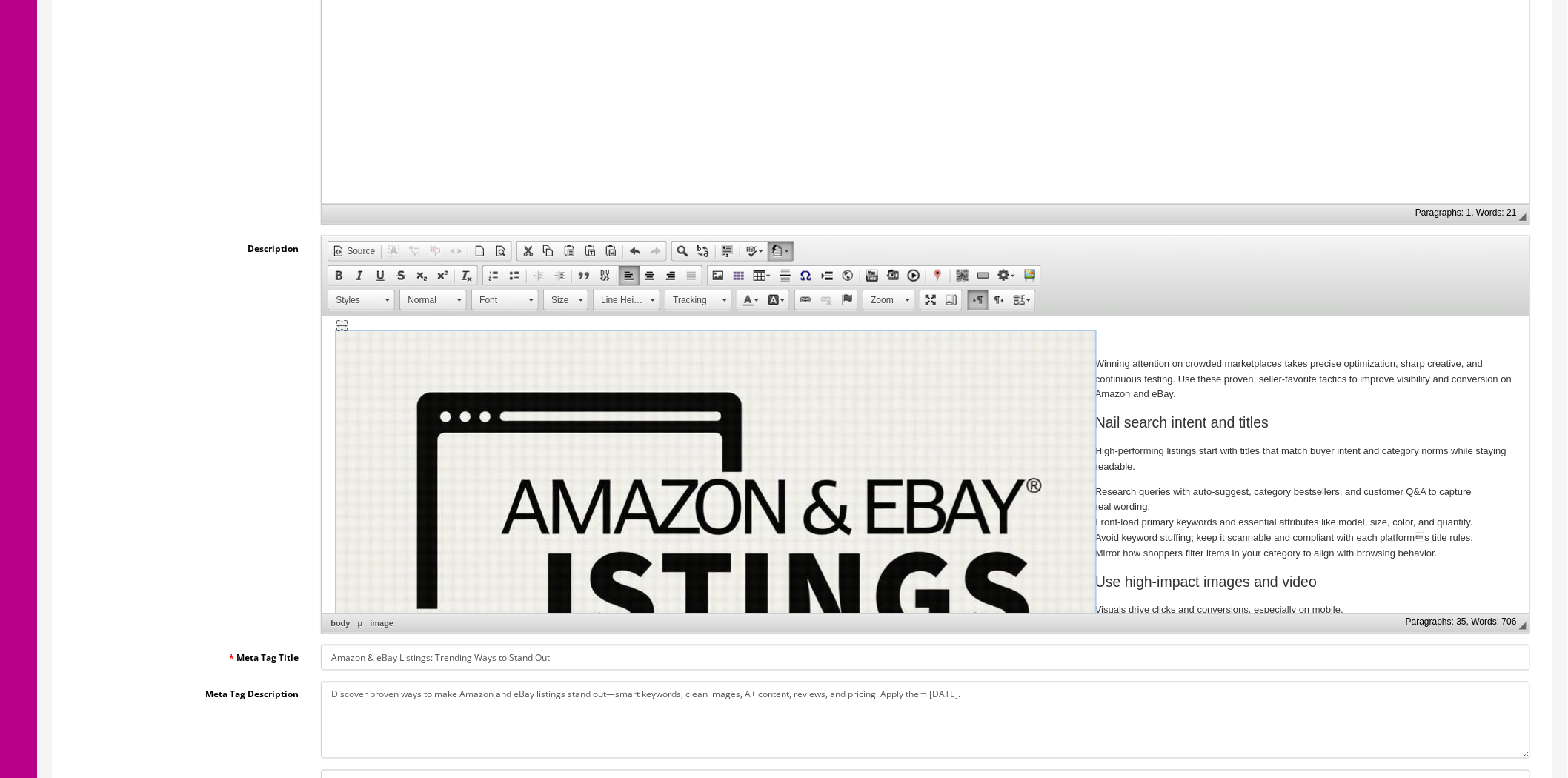
click at [731, 416] on img "image widget" at bounding box center [715, 710] width 758 height 758
click at [340, 327] on img "image widget" at bounding box center [342, 325] width 11 height 11
click at [340, 326] on img "image widget" at bounding box center [342, 325] width 11 height 11
radio input "false"
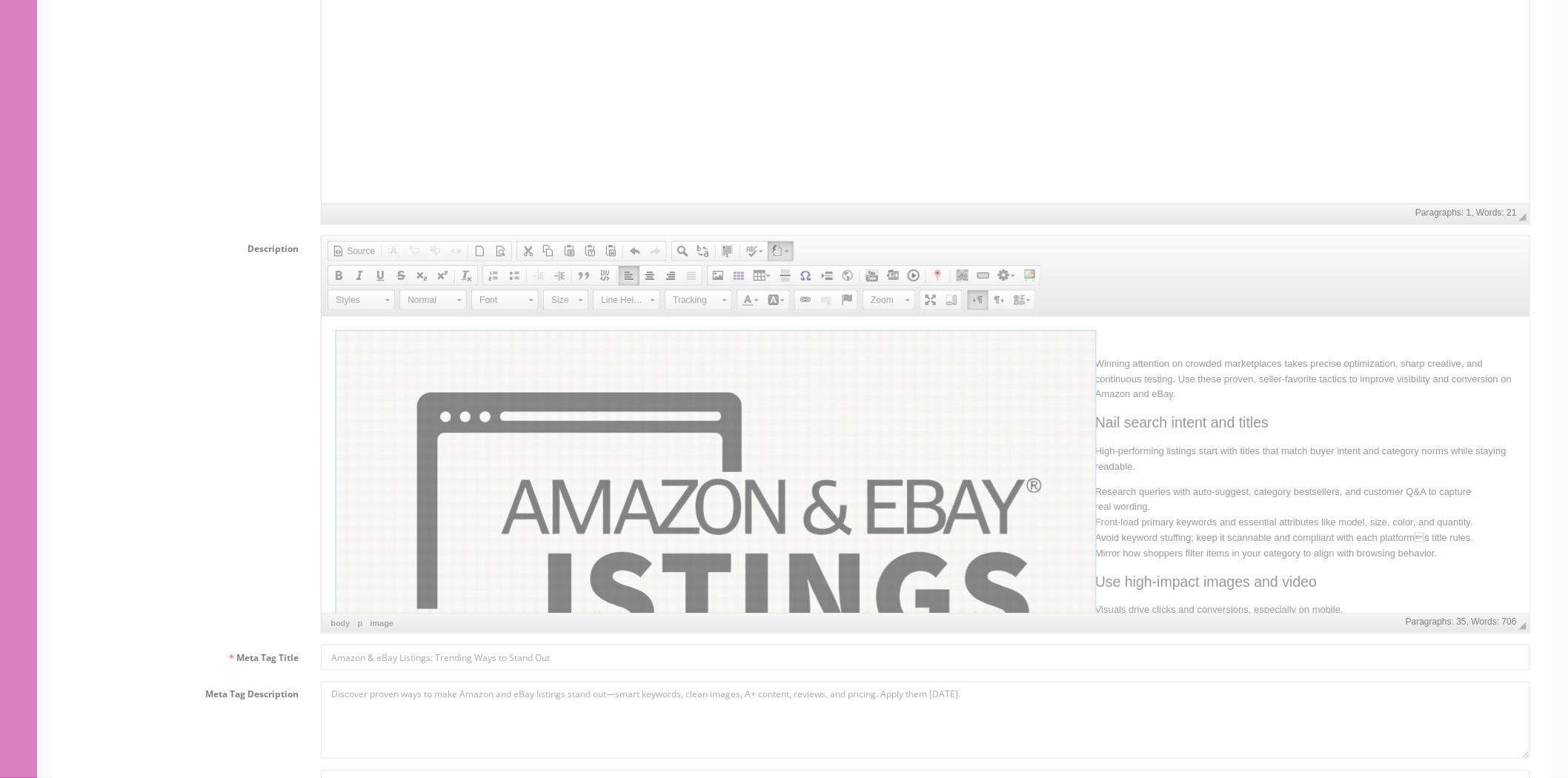
type input "https://www.saleturf.com/image/catalog/blog/pixlr-image-generator-68d9f98f58153…"
type input "1024"
radio input "true"
click at [341, 328] on div at bounding box center [784, 389] width 1568 height 778
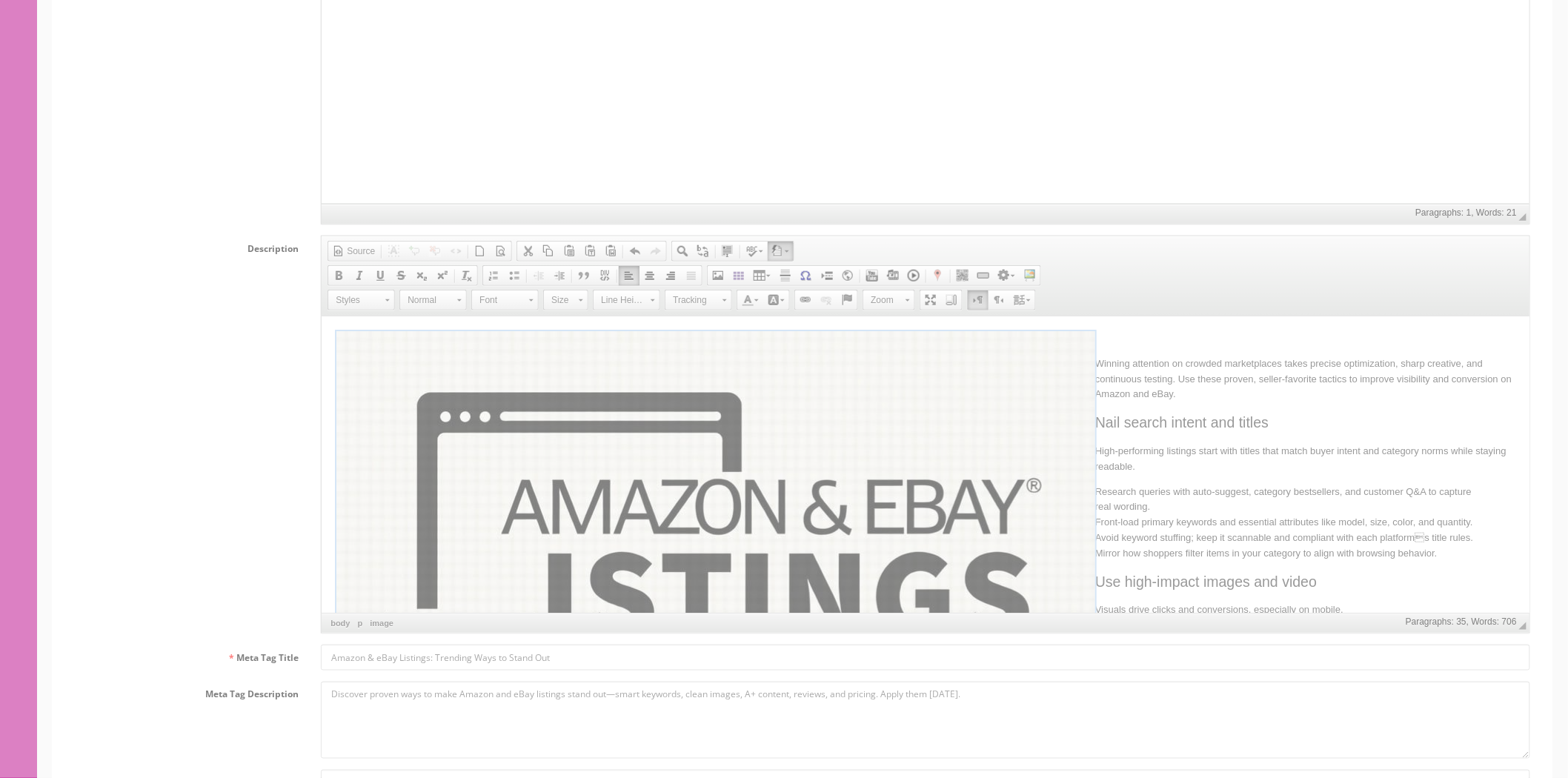
scroll to position [0, 297]
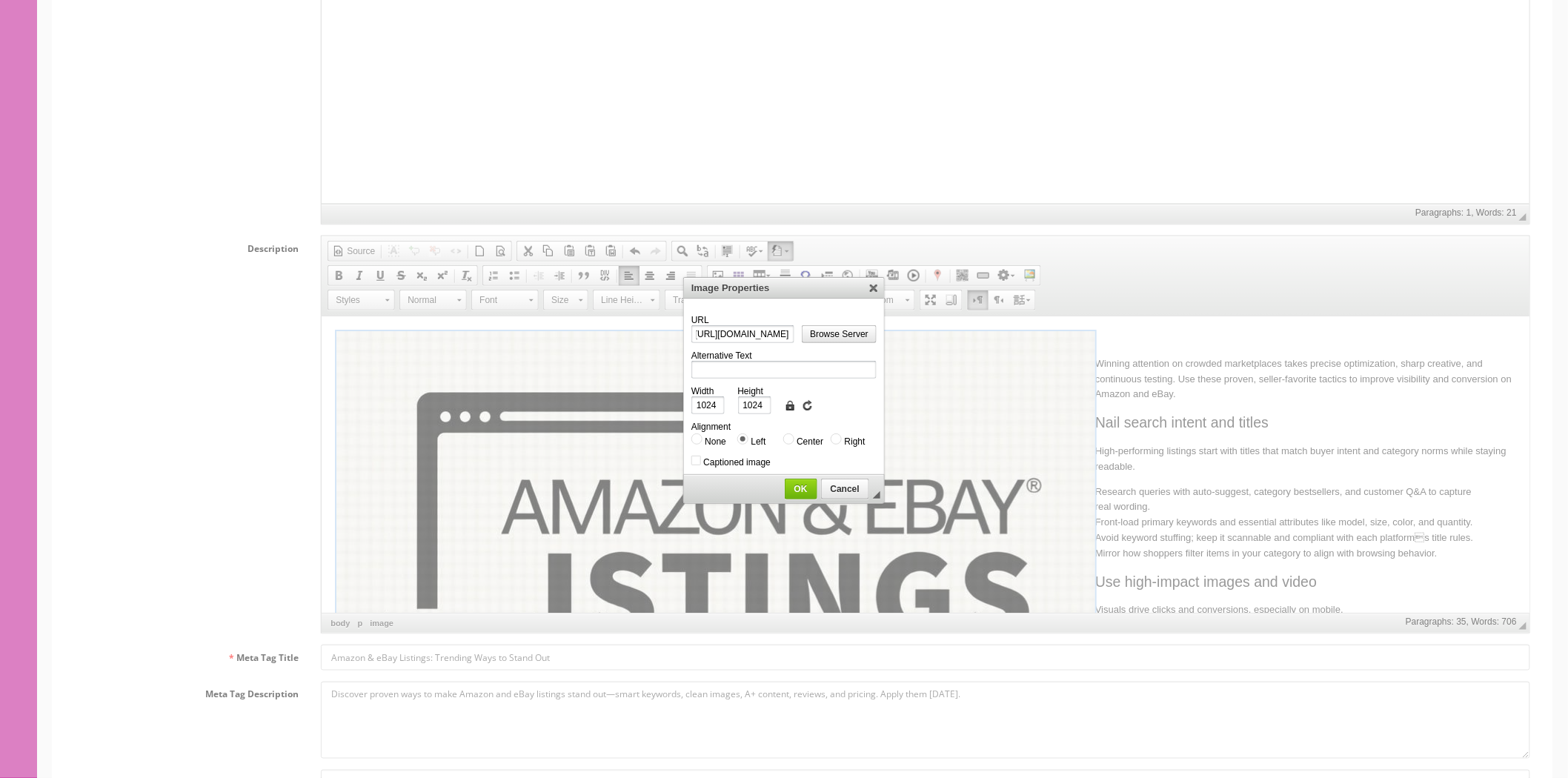
click at [699, 435] on input "None" at bounding box center [697, 439] width 11 height 11
radio input "true"
click at [805, 485] on span "OK" at bounding box center [801, 489] width 31 height 10
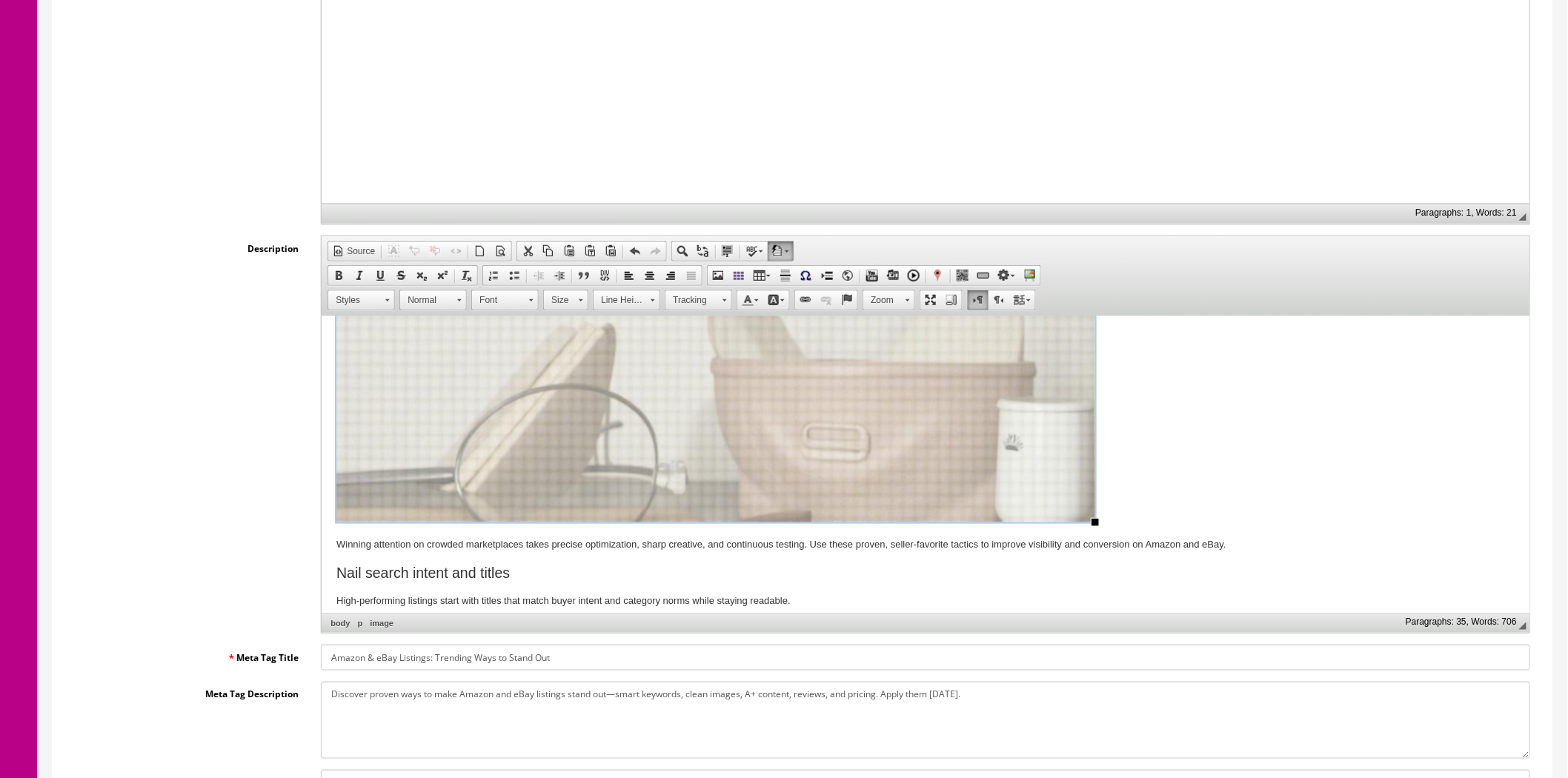
scroll to position [658, 0]
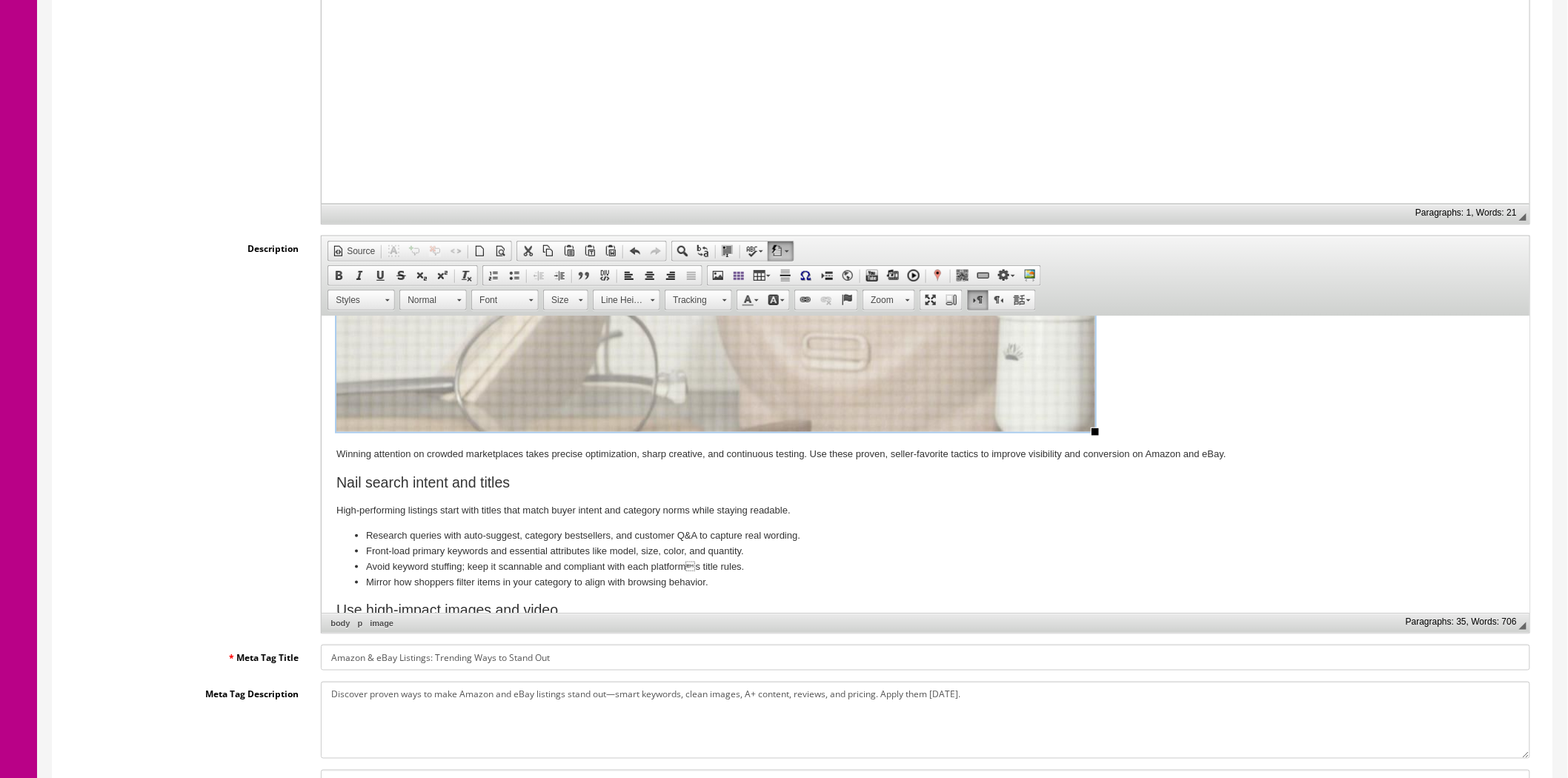
click at [659, 370] on img "image widget" at bounding box center [715, 52] width 758 height 758
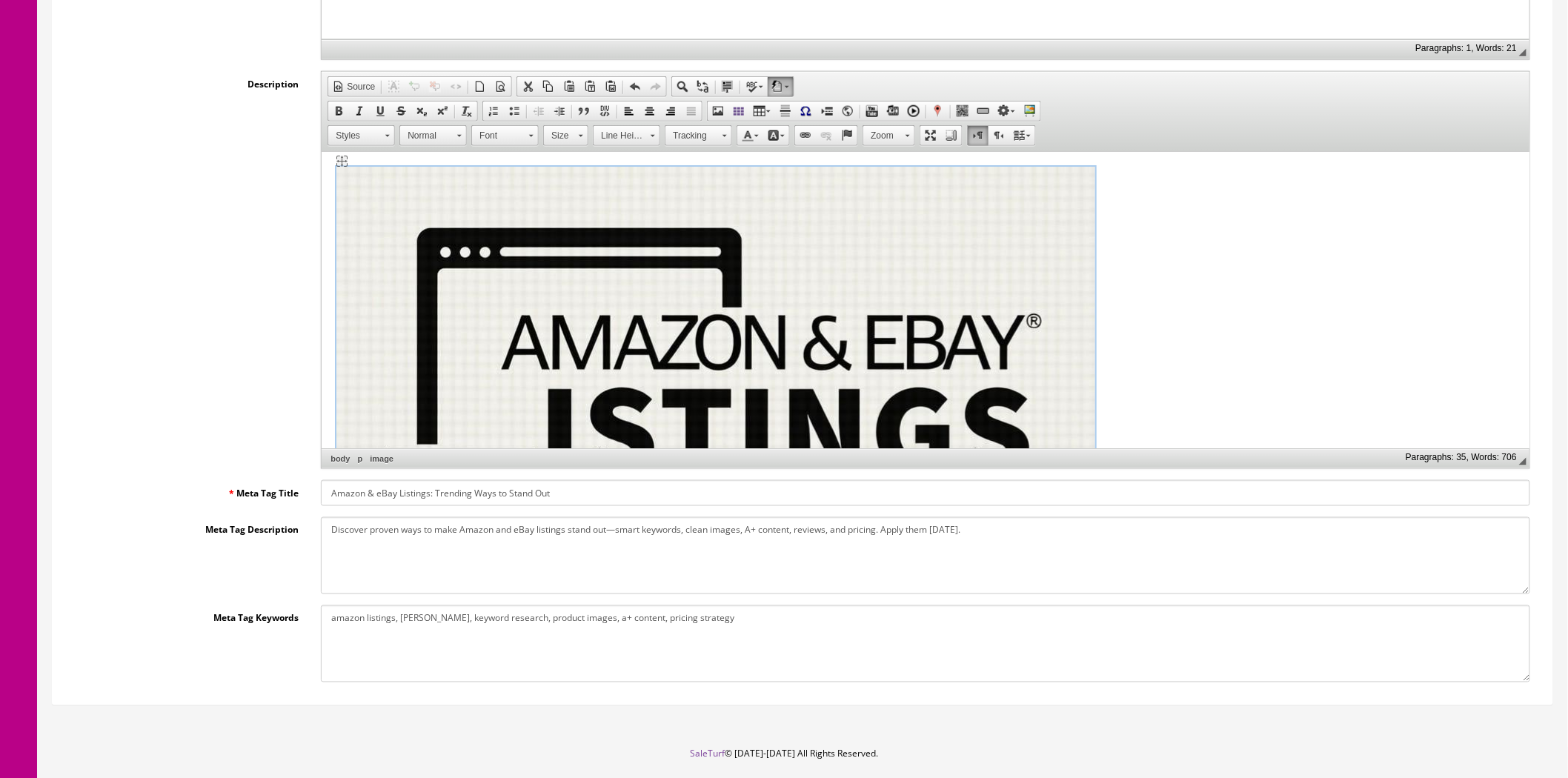
click at [788, 357] on img "image widget" at bounding box center [715, 545] width 758 height 758
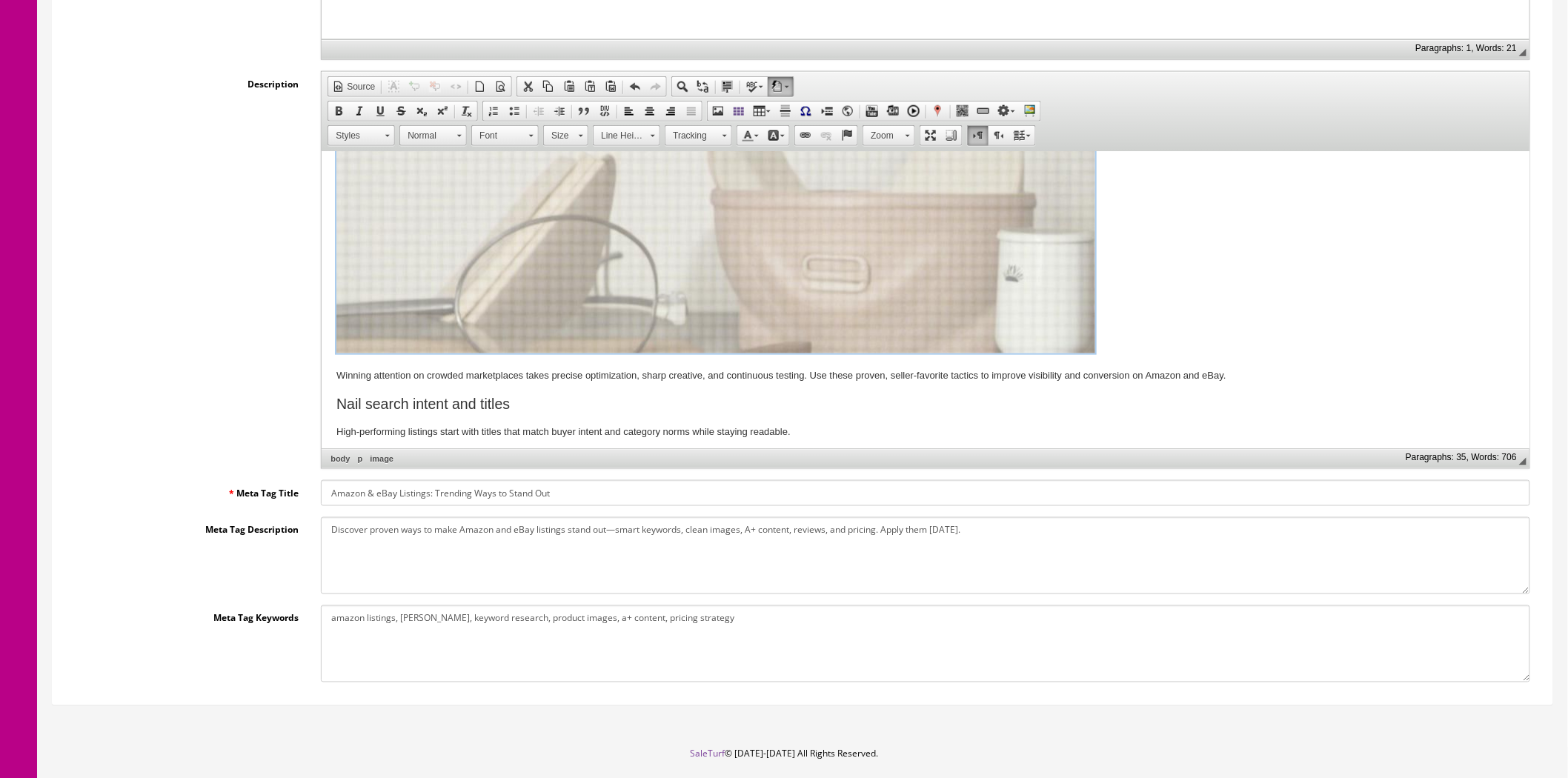
scroll to position [576, 0]
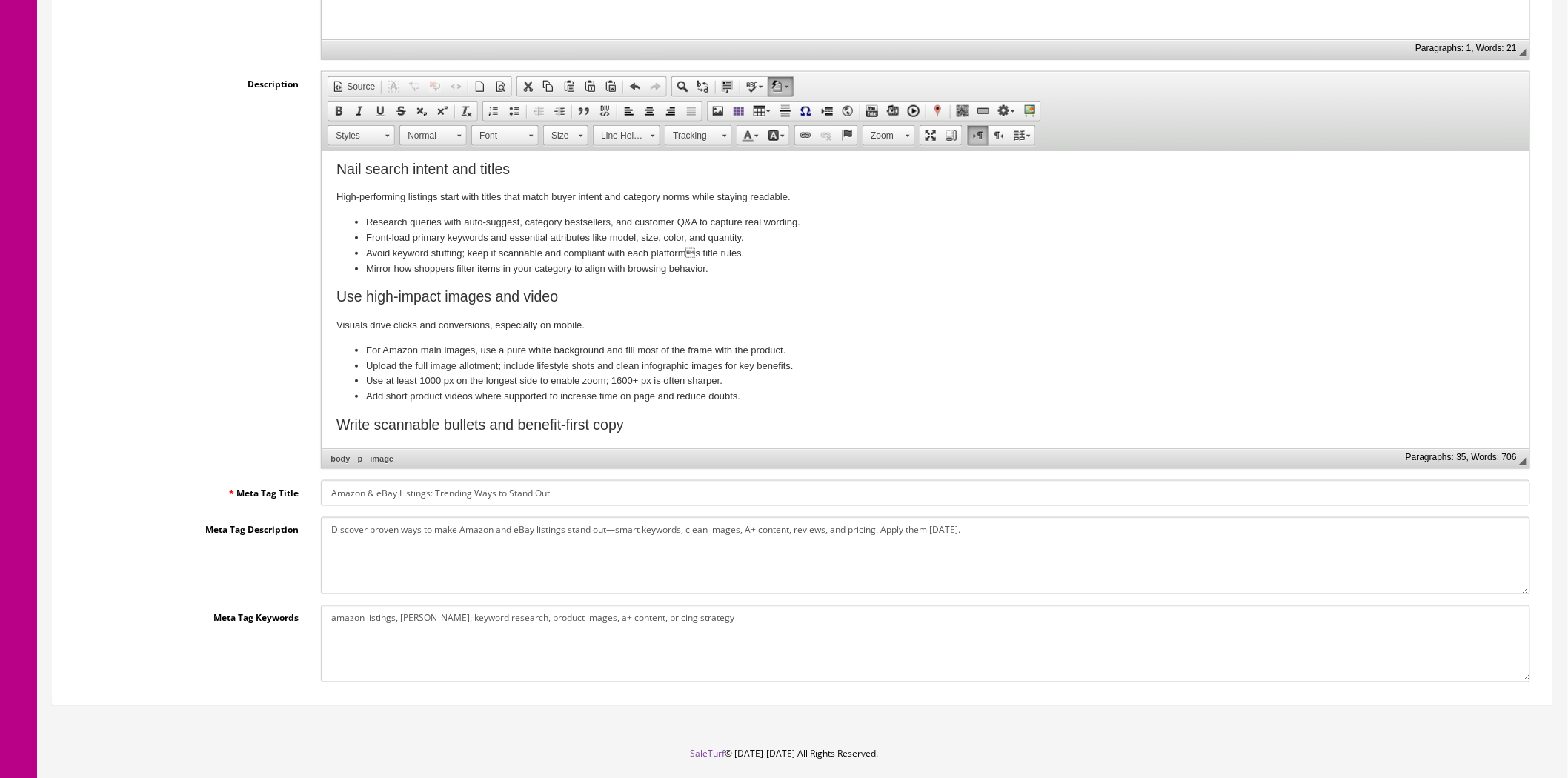
drag, startPoint x: 1092, startPoint y: 346, endPoint x: 835, endPoint y: 167, distance: 313.2
click at [835, 167] on body "​ Winning attention on crowded marketplaces takes precise optimization, sharp c…" at bounding box center [925, 612] width 1178 height 2042
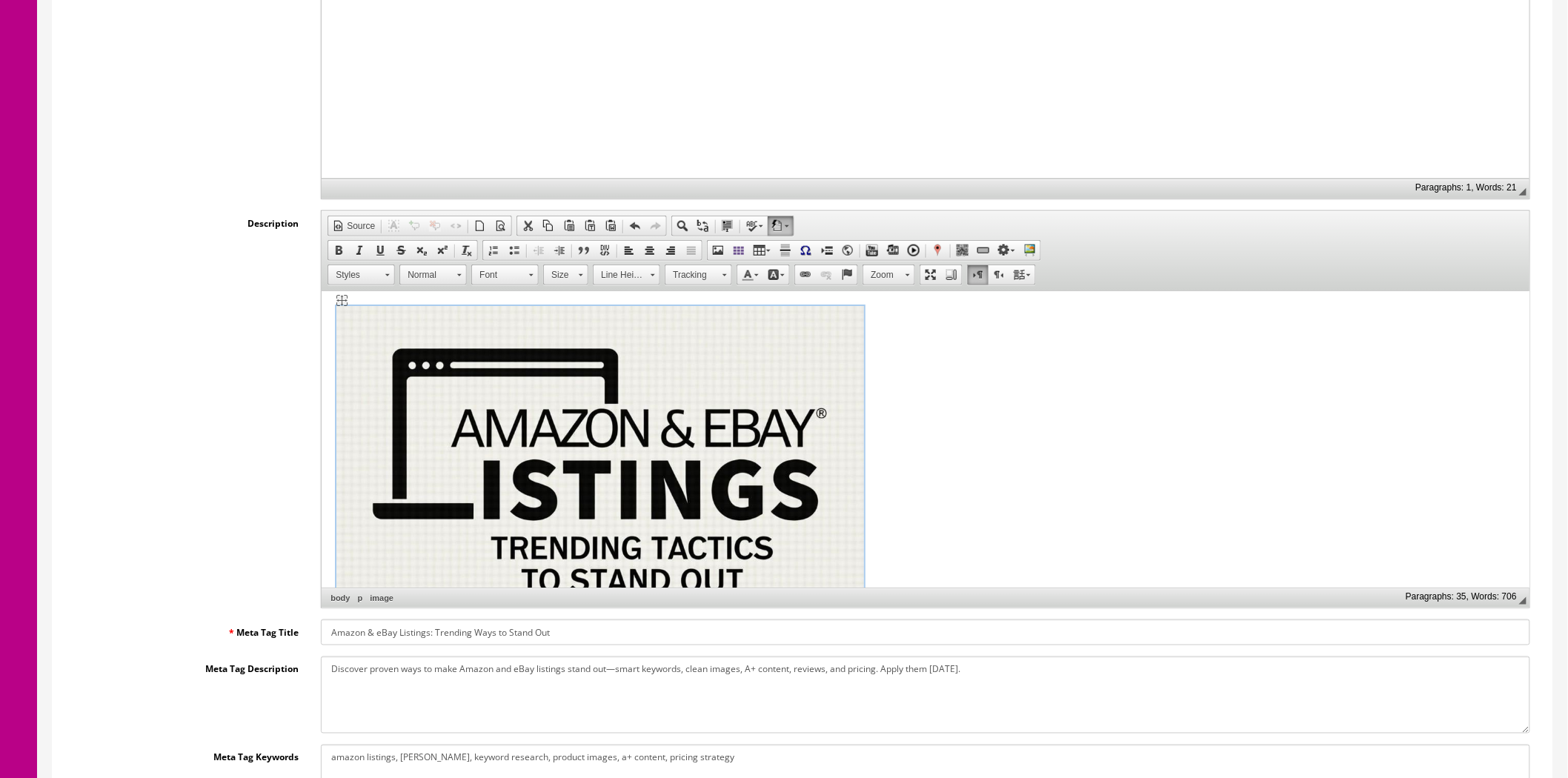
scroll to position [494, 0]
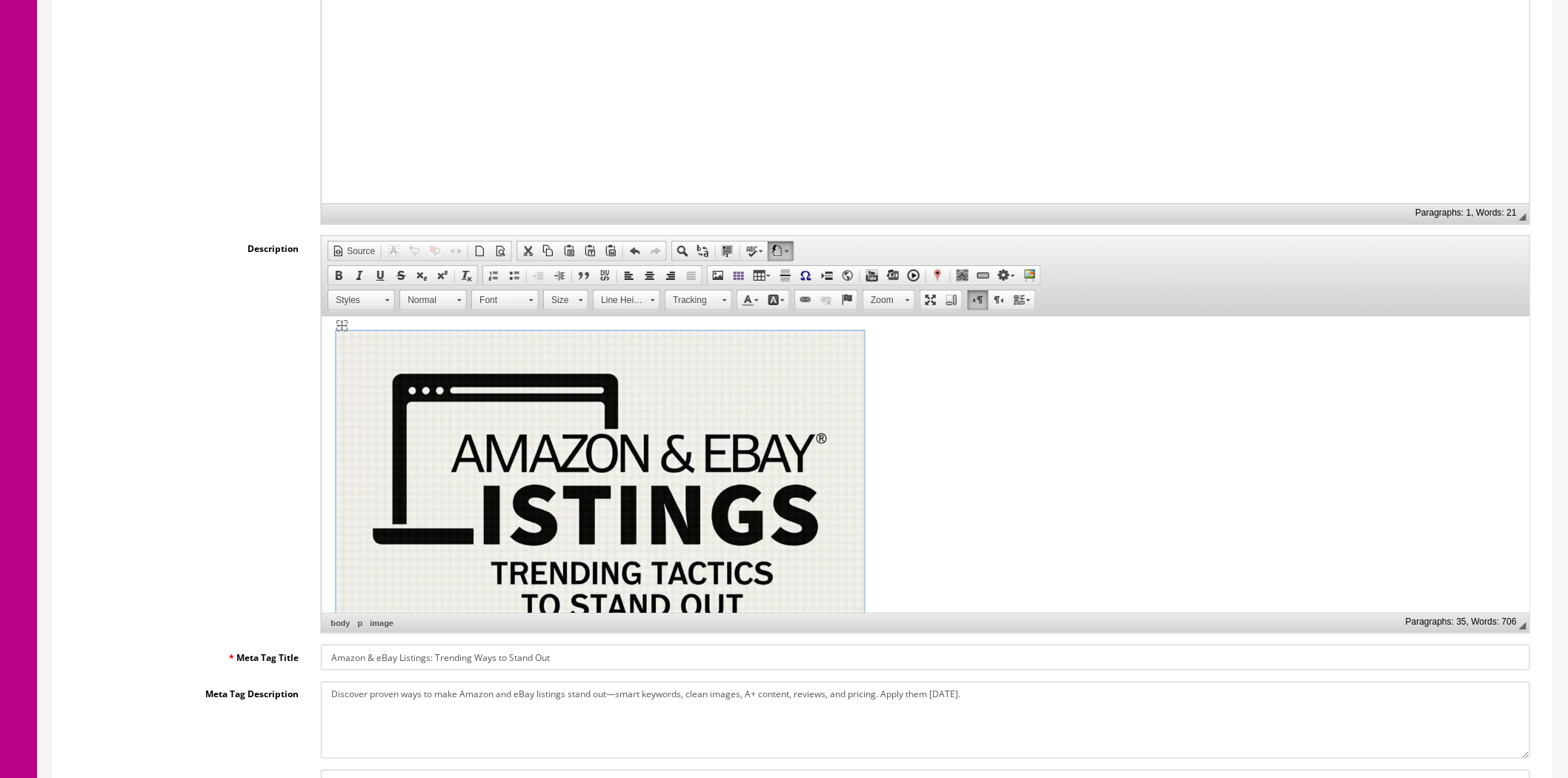
click at [705, 357] on img "image widget" at bounding box center [600, 594] width 527 height 527
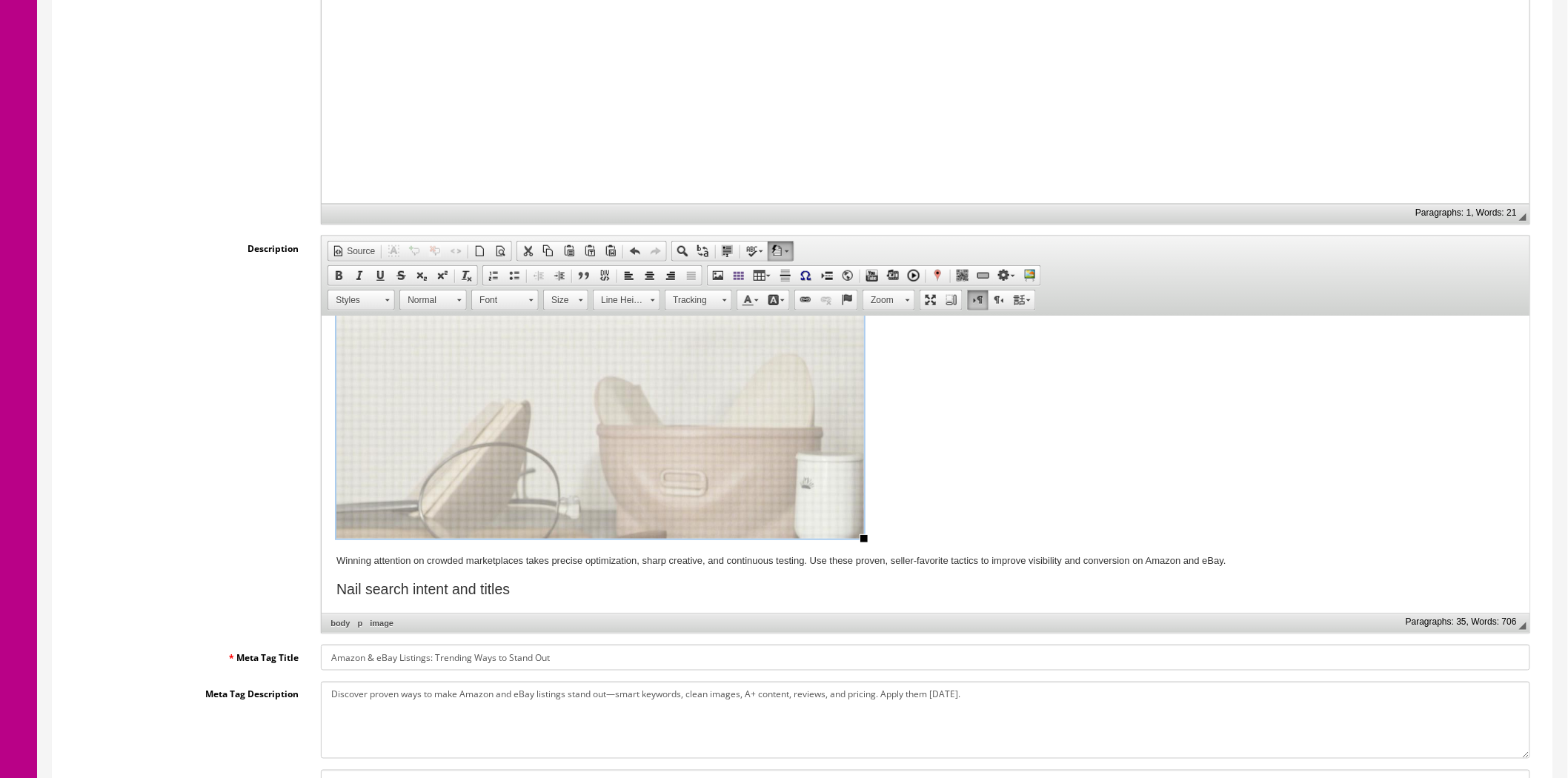
scroll to position [329, 0]
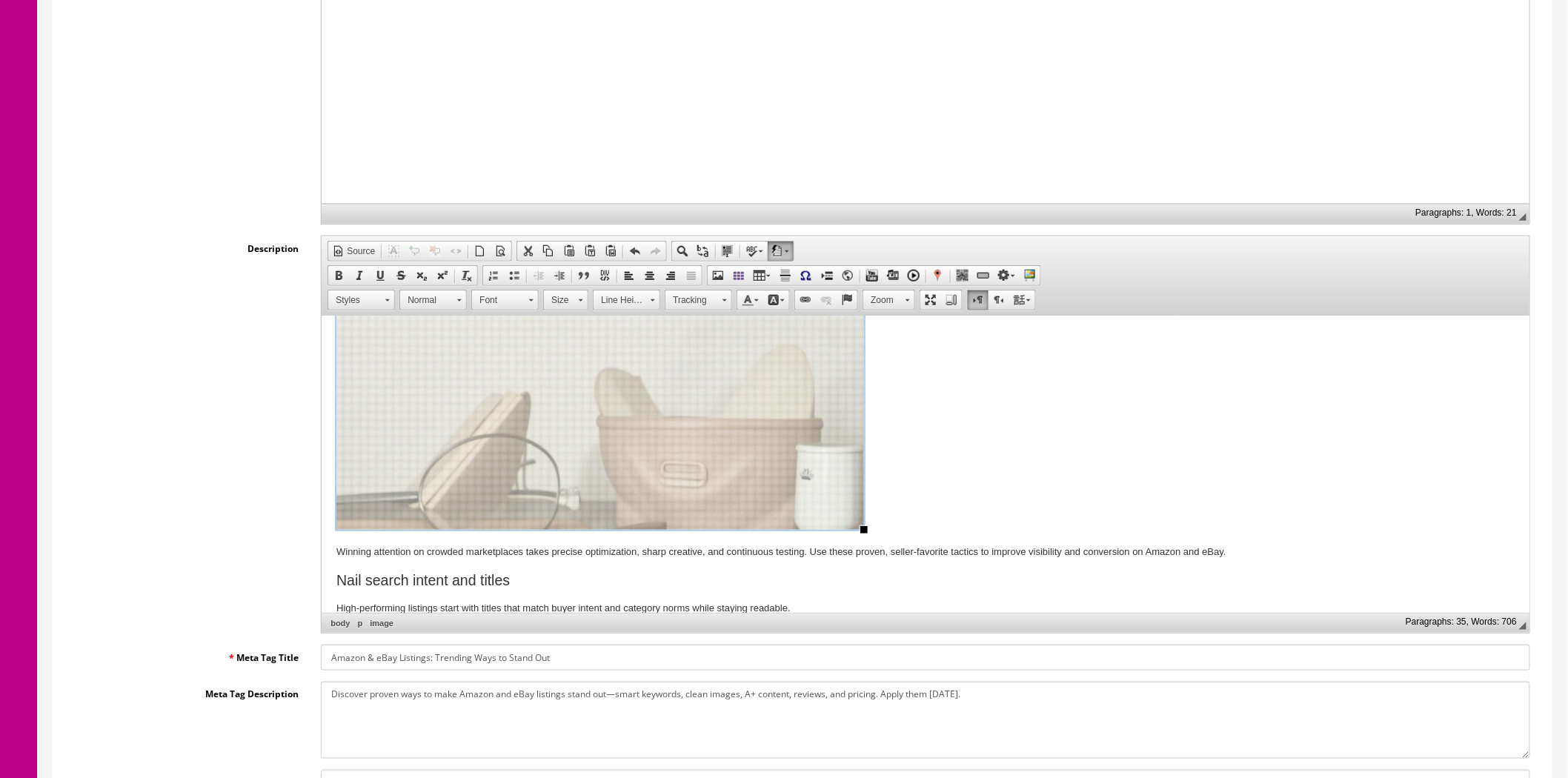
click at [861, 528] on p "​" at bounding box center [925, 269] width 1178 height 533
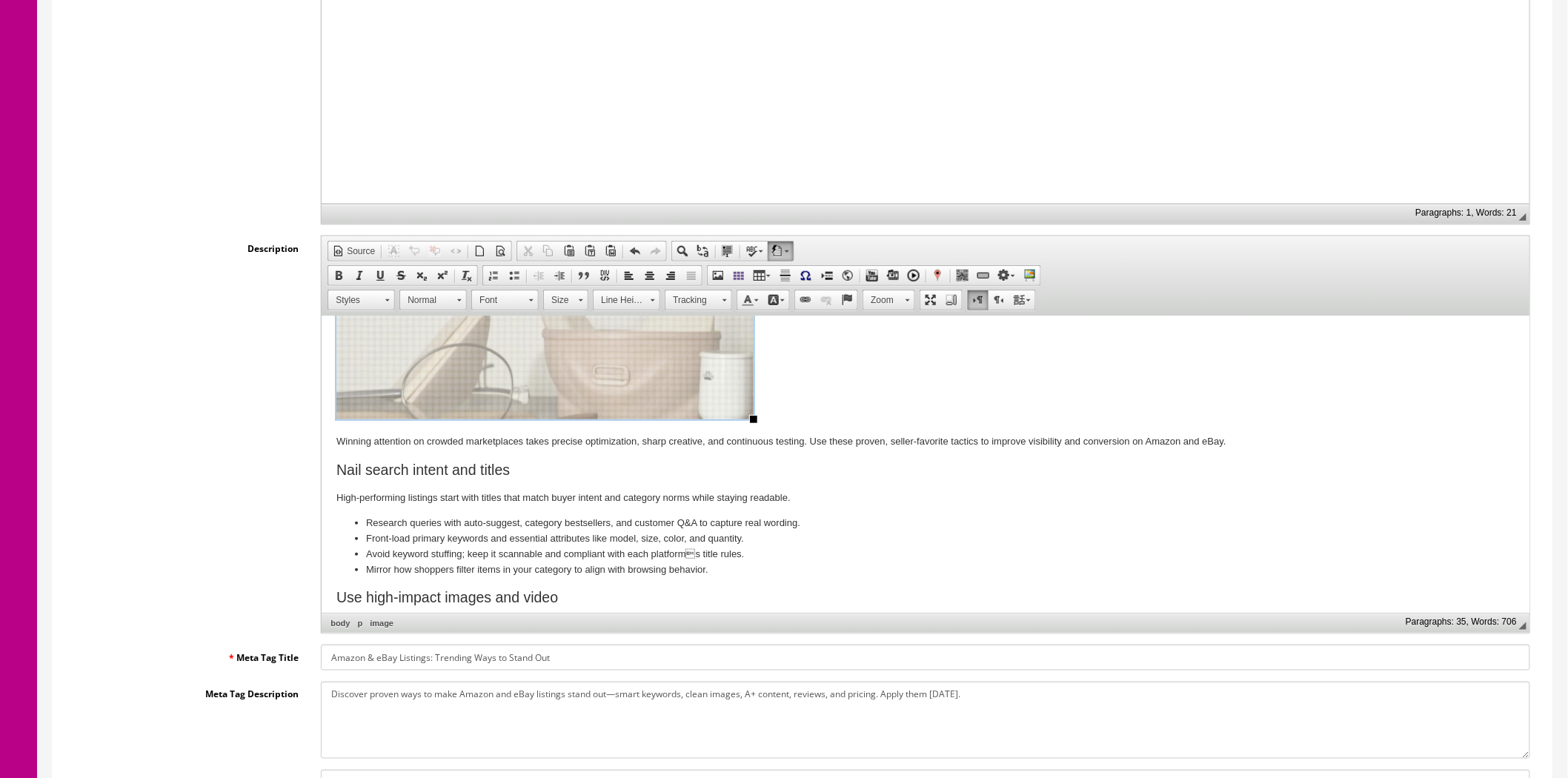
drag, startPoint x: 861, startPoint y: 528, endPoint x: 757, endPoint y: 406, distance: 160.3
click at [757, 406] on p "​" at bounding box center [925, 213] width 1178 height 422
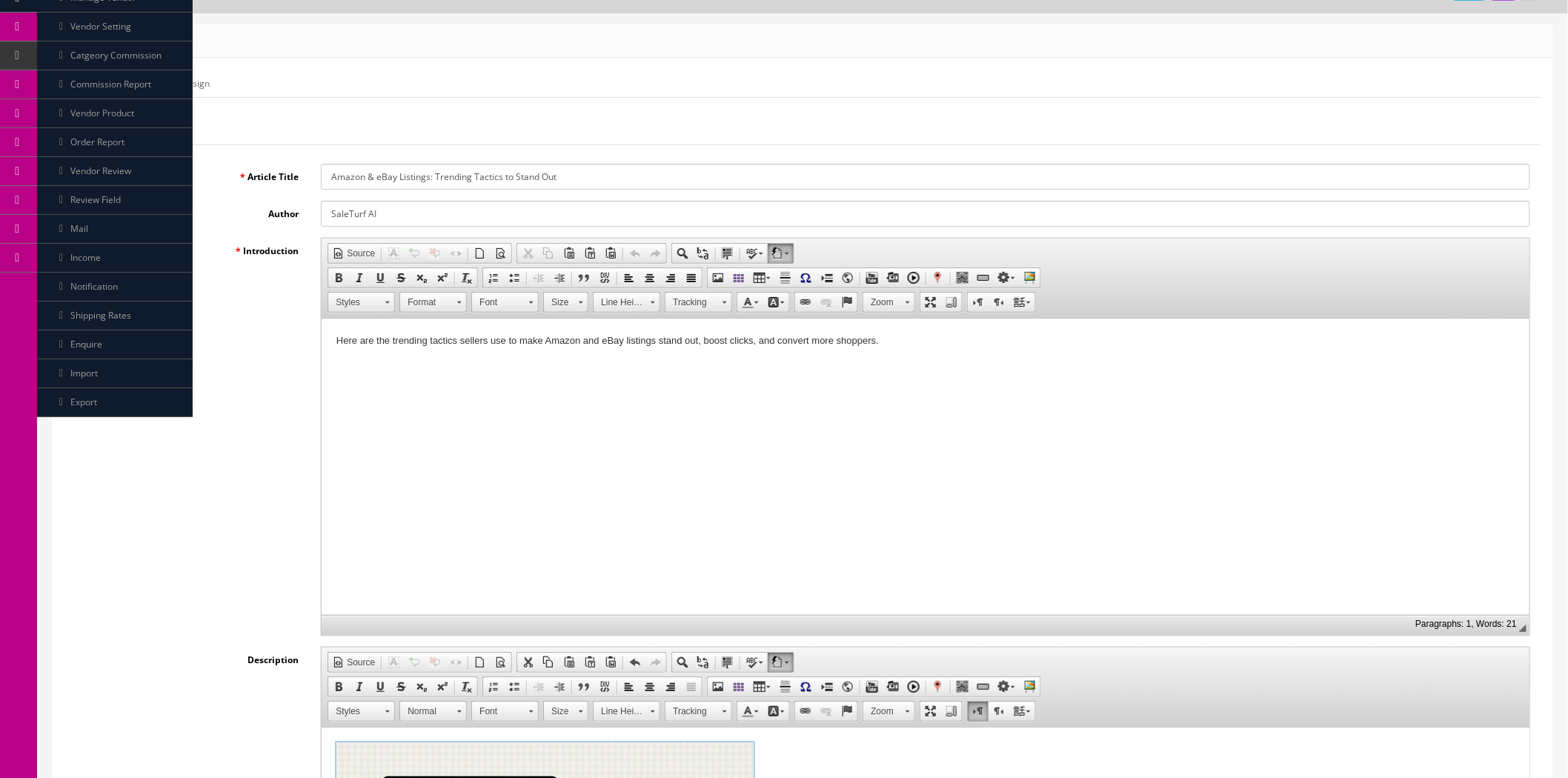
scroll to position [0, 0]
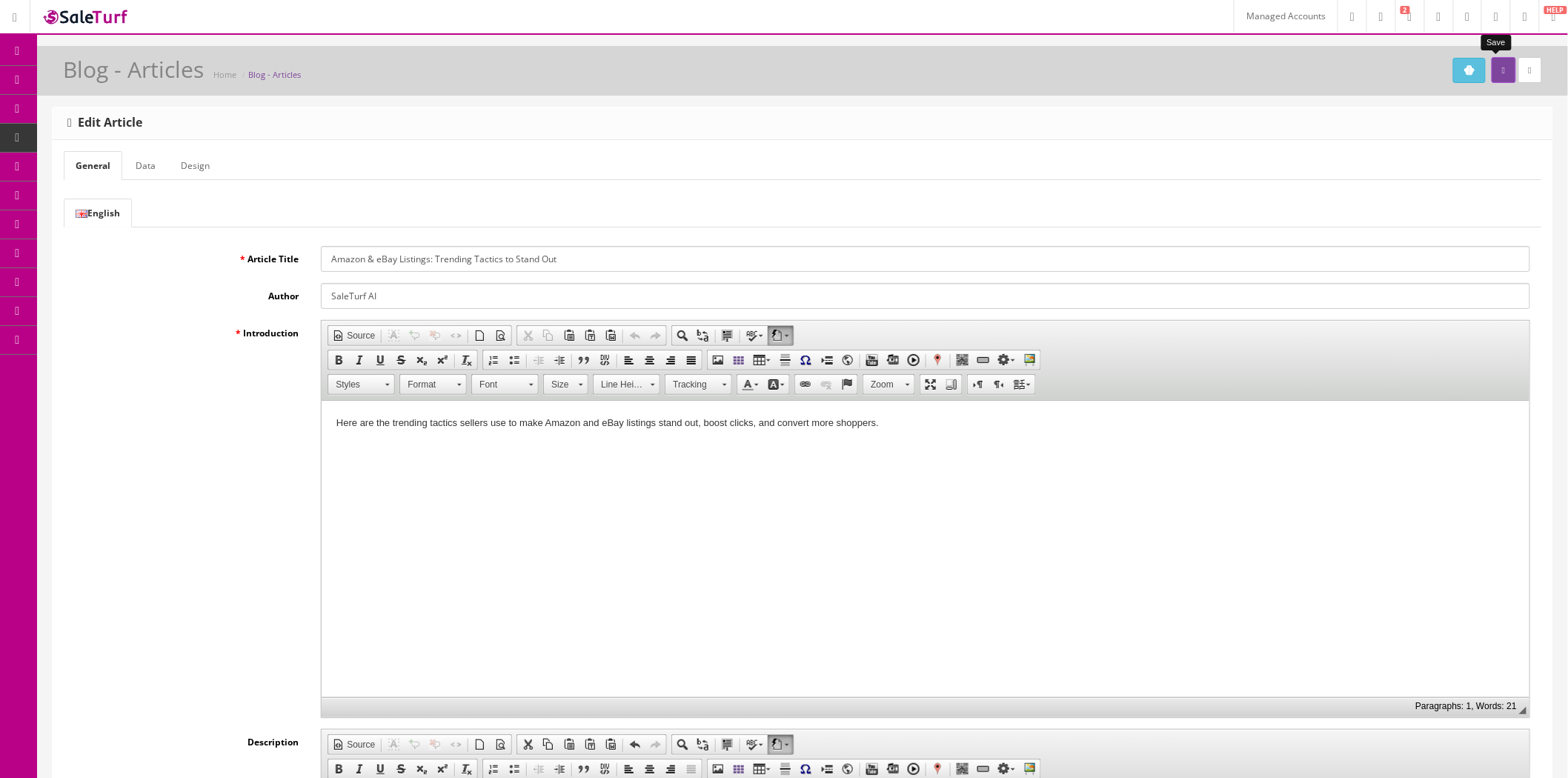
click at [1492, 72] on button "submit" at bounding box center [1504, 70] width 24 height 26
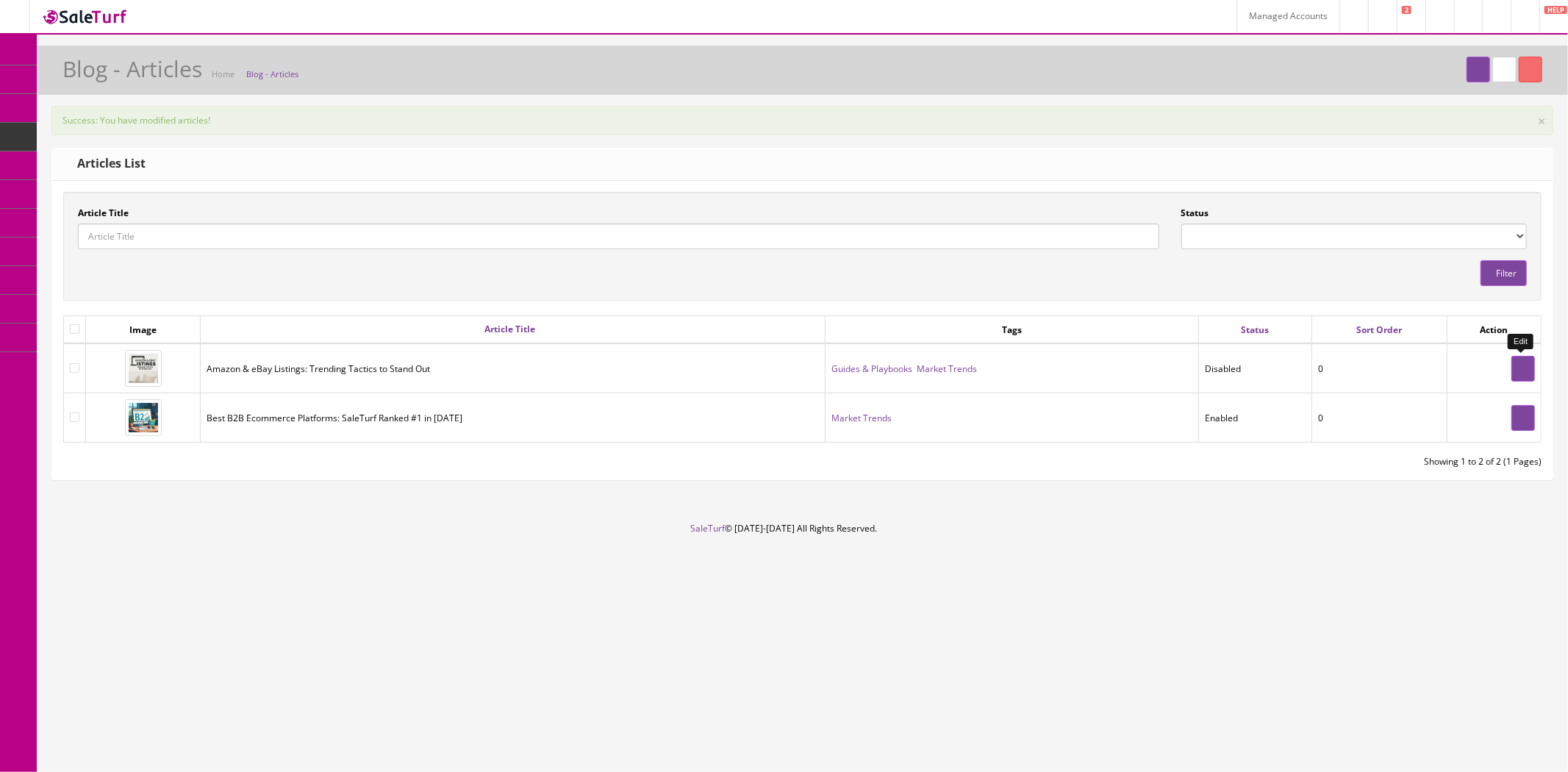
click at [1525, 360] on link at bounding box center [1523, 368] width 23 height 26
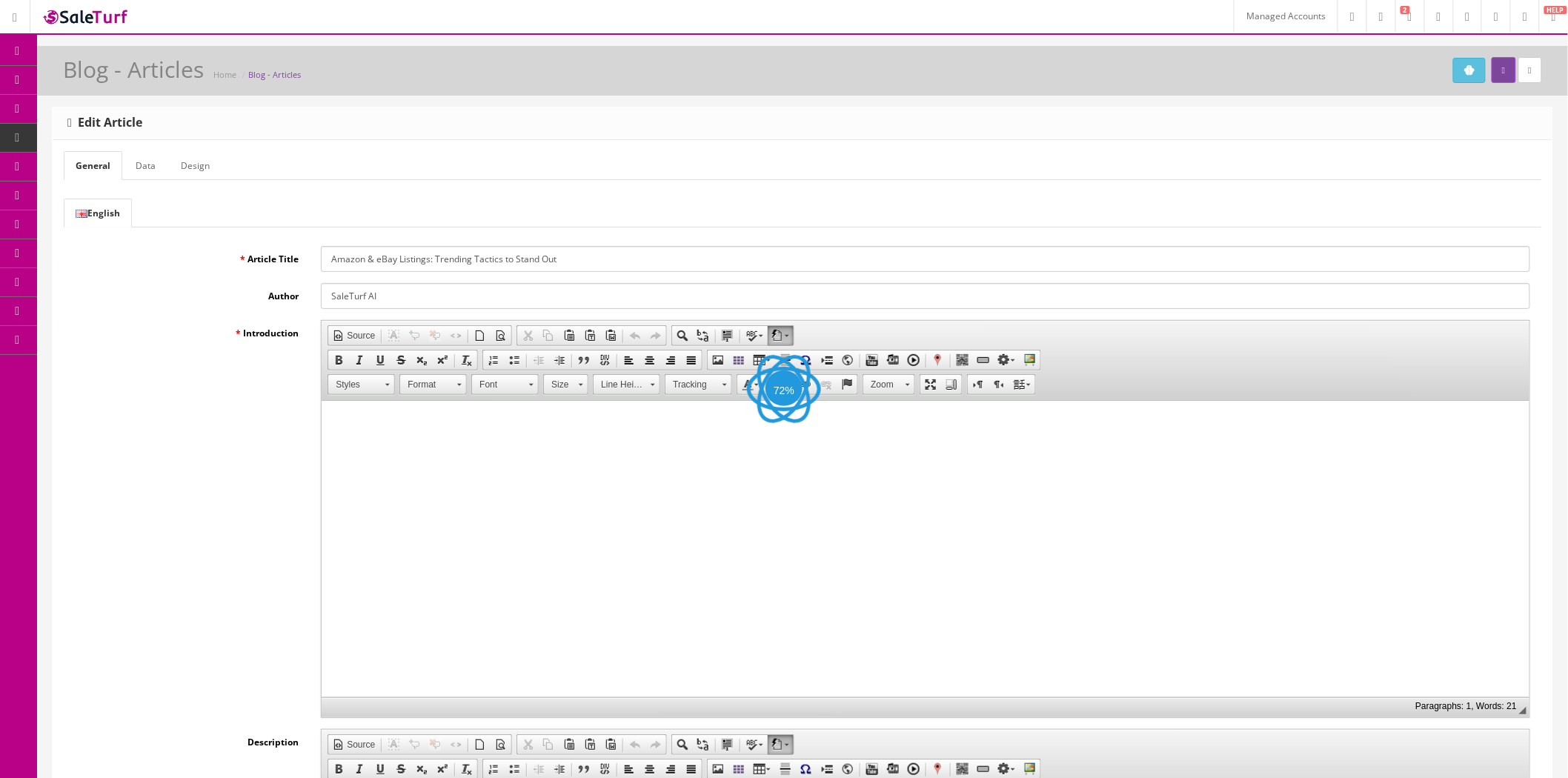
click at [149, 169] on link "Data" at bounding box center [145, 165] width 44 height 29
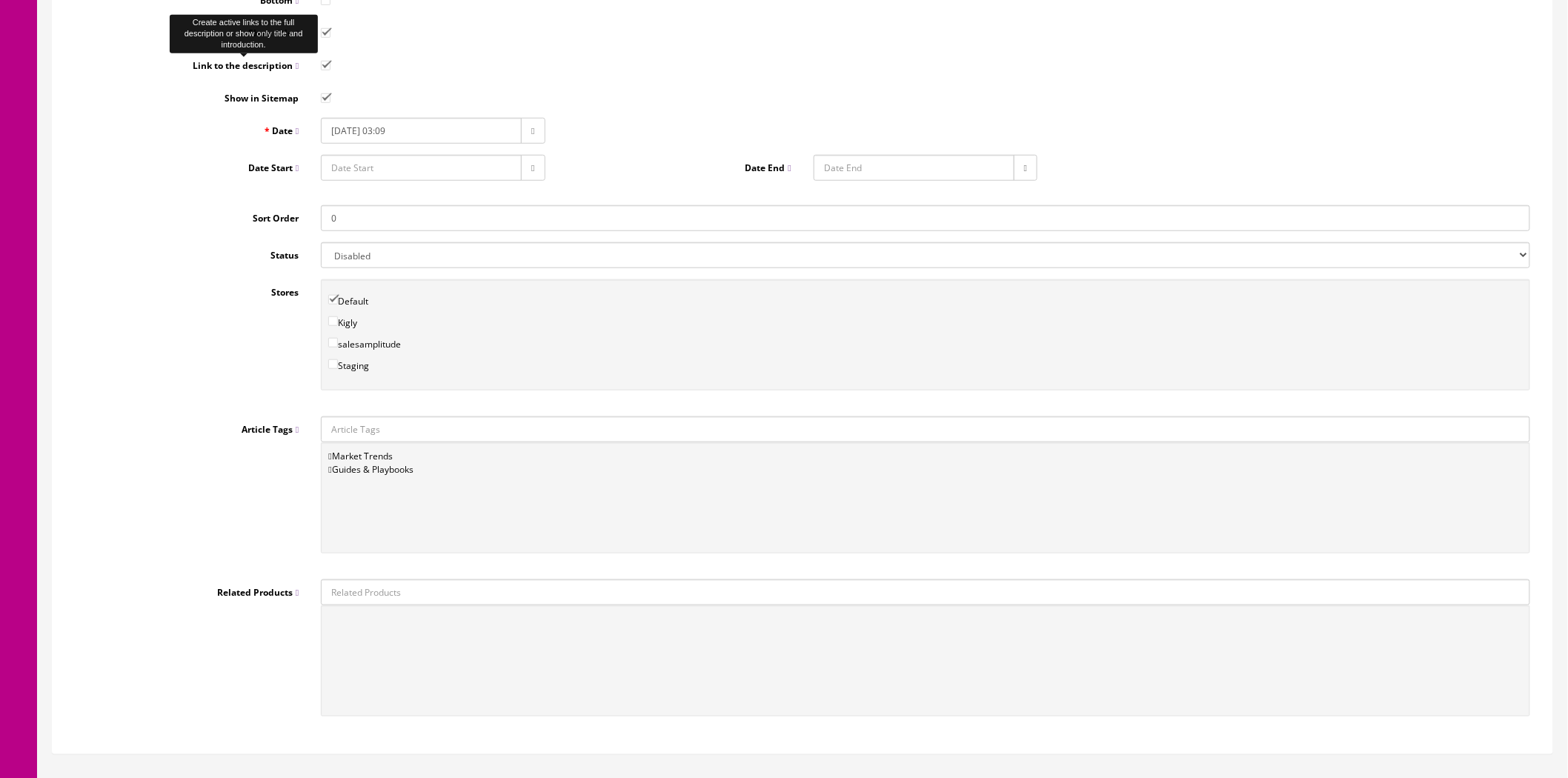
scroll to position [494, 0]
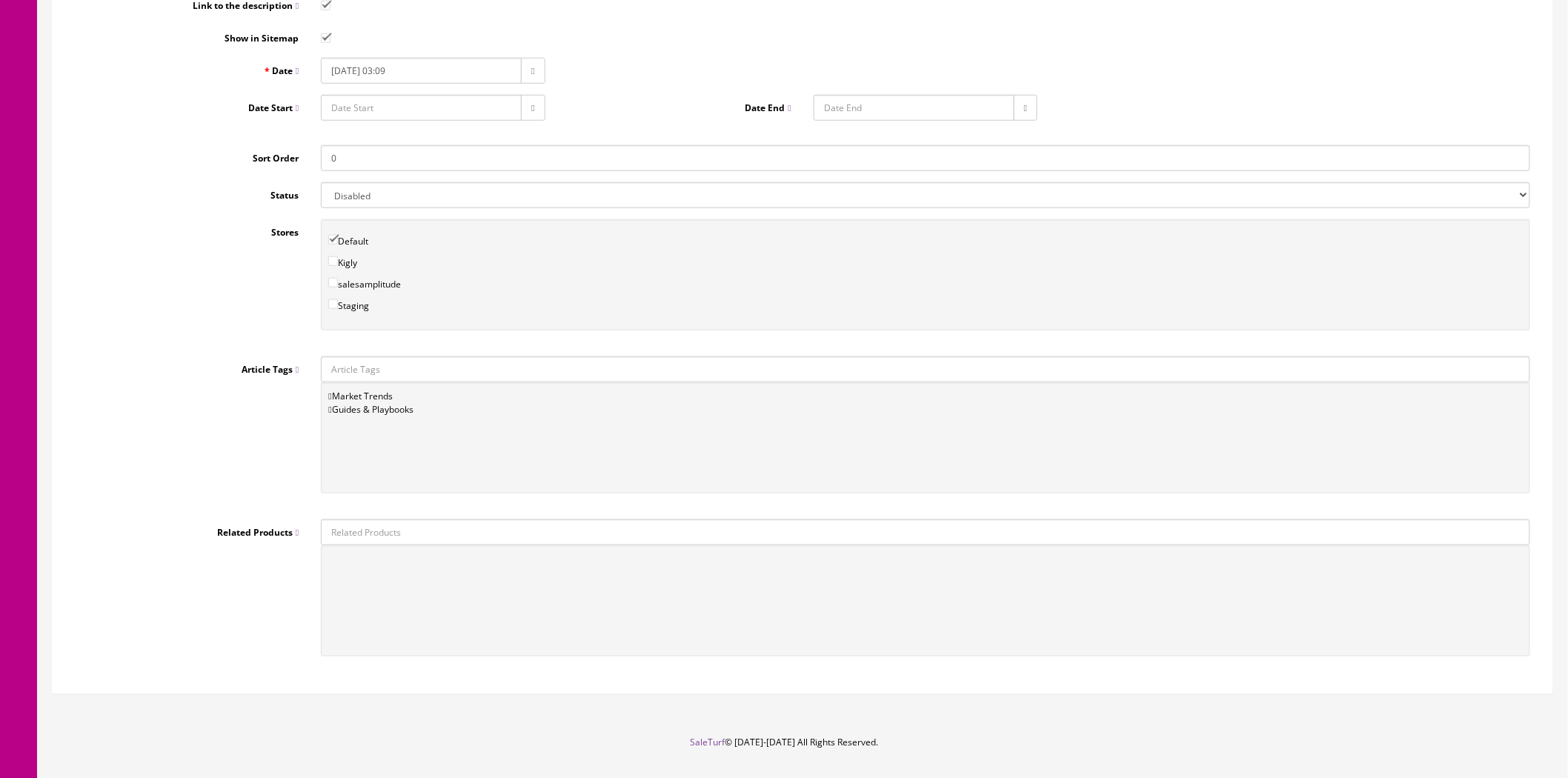
click at [344, 198] on select "Enabled Disabled" at bounding box center [925, 195] width 1210 height 26
select select "1"
click at [321, 182] on select "Enabled Disabled" at bounding box center [925, 195] width 1210 height 26
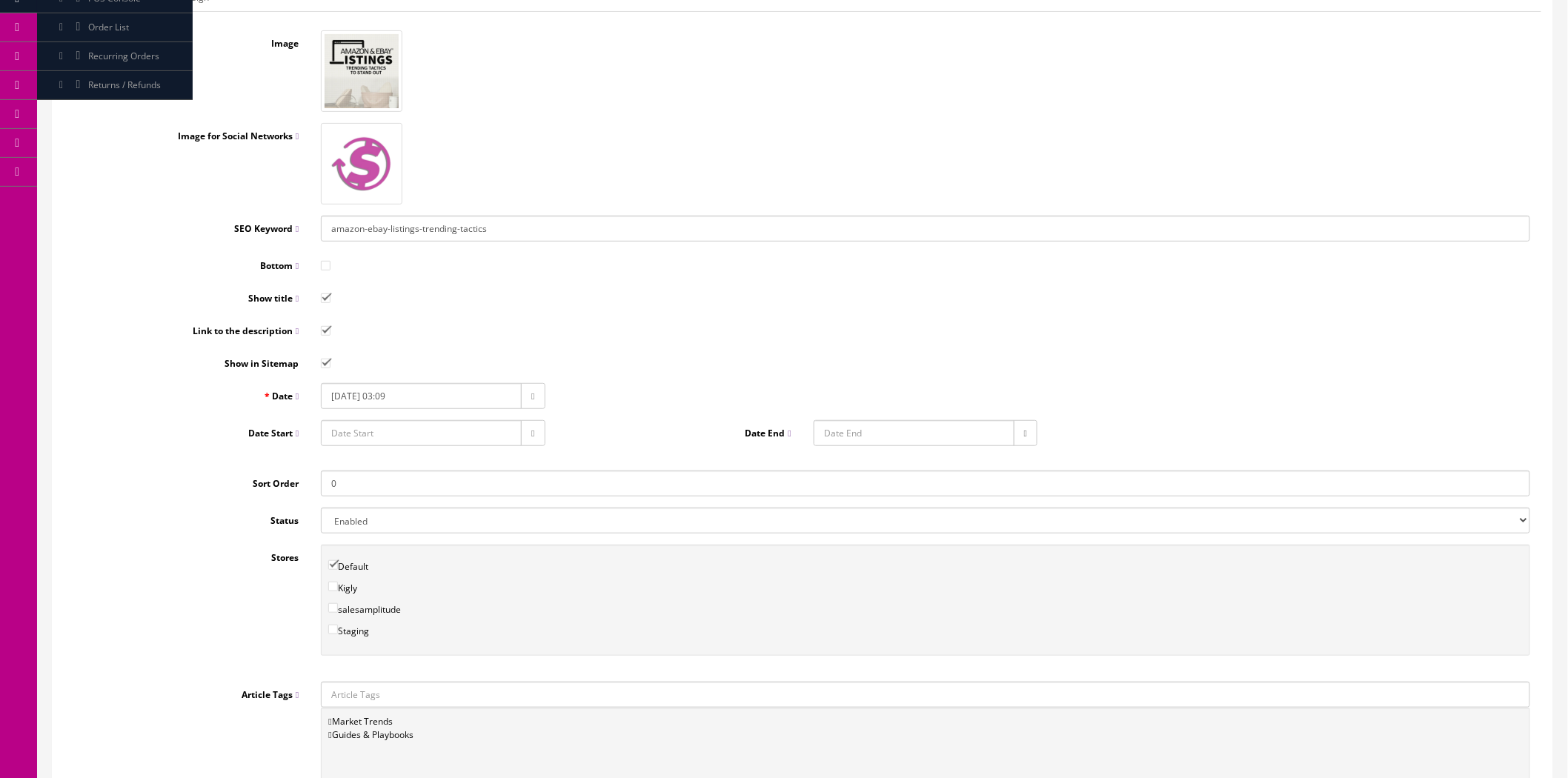
scroll to position [0, 0]
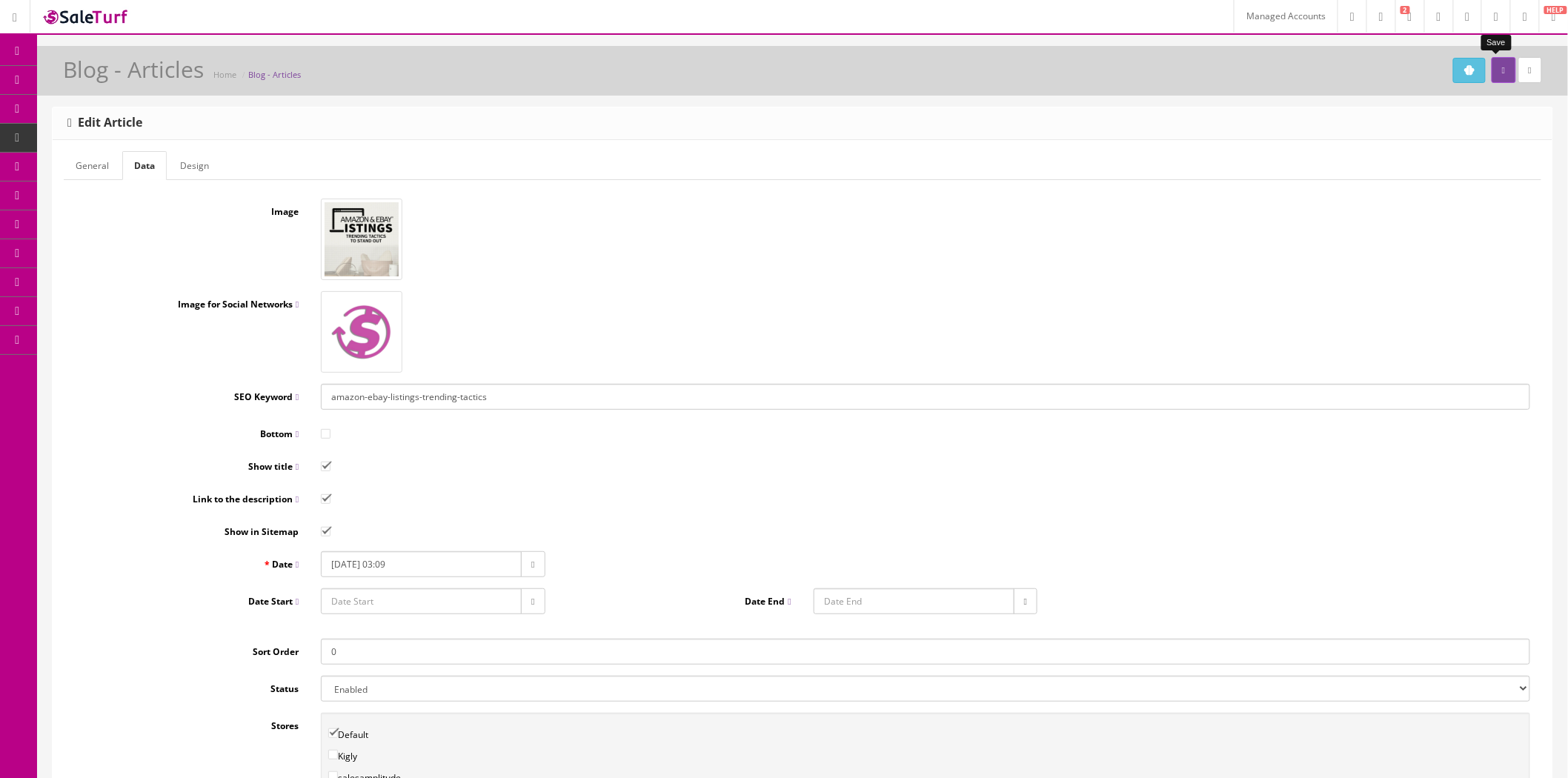
click at [1502, 70] on icon "submit" at bounding box center [1504, 70] width 3 height 9
